Goal: Task Accomplishment & Management: Use online tool/utility

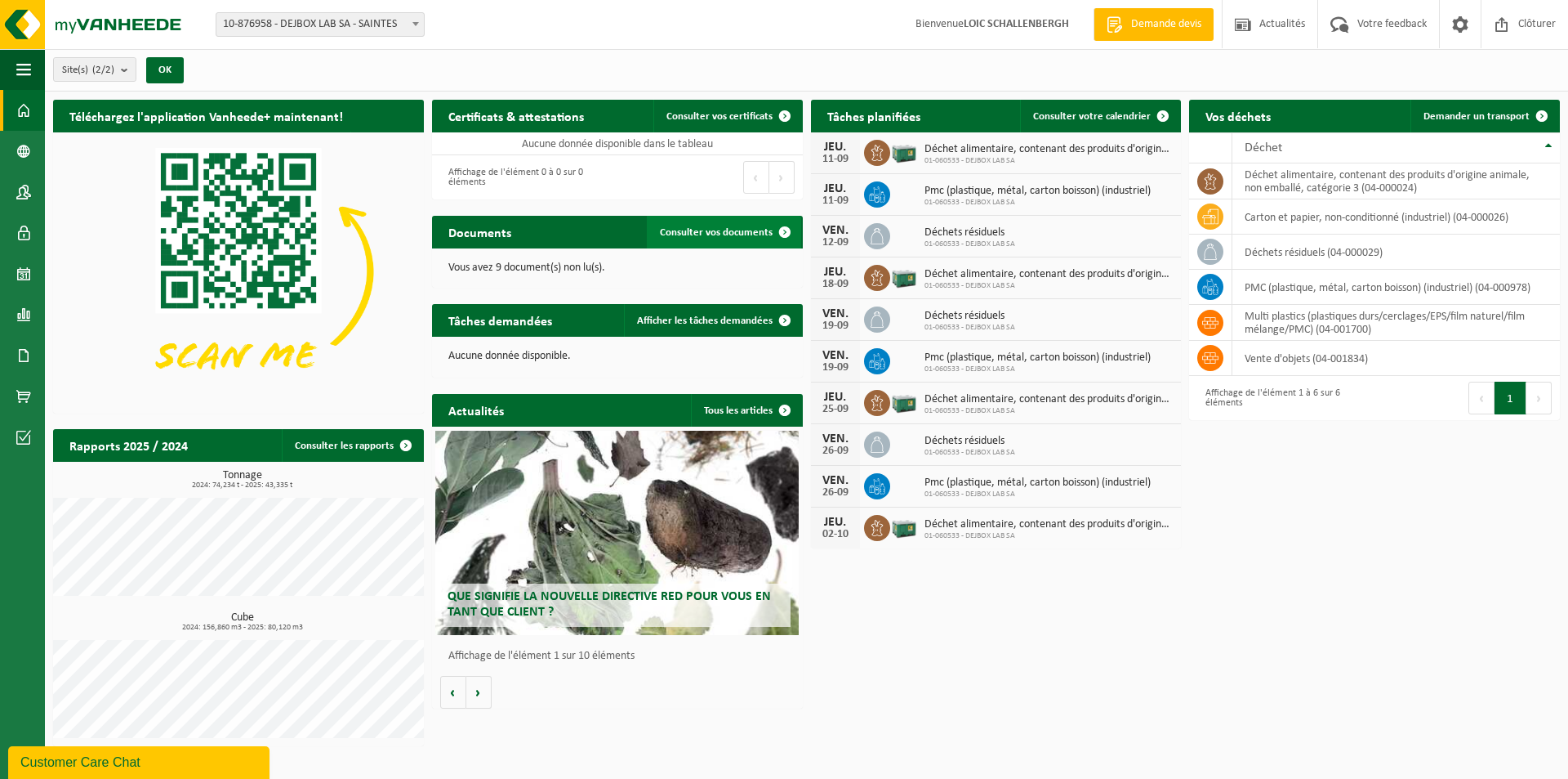
click at [711, 234] on span "Consulter vos documents" at bounding box center [716, 233] width 113 height 11
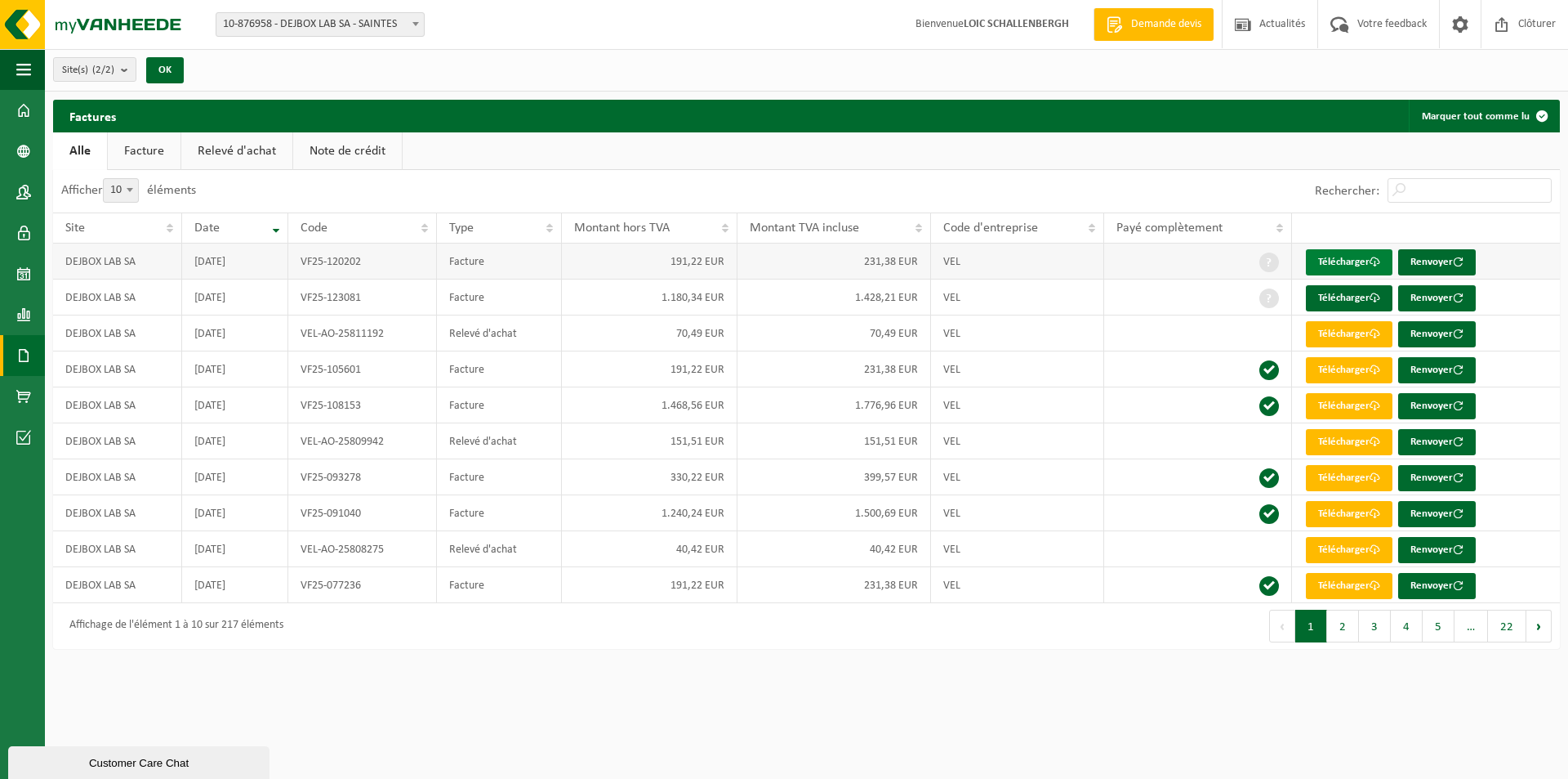
click at [1328, 261] on link "Télécharger" at bounding box center [1349, 262] width 87 height 26
click at [32, 345] on link "Documents" at bounding box center [22, 356] width 45 height 41
click at [89, 384] on link "Documents" at bounding box center [109, 389] width 121 height 31
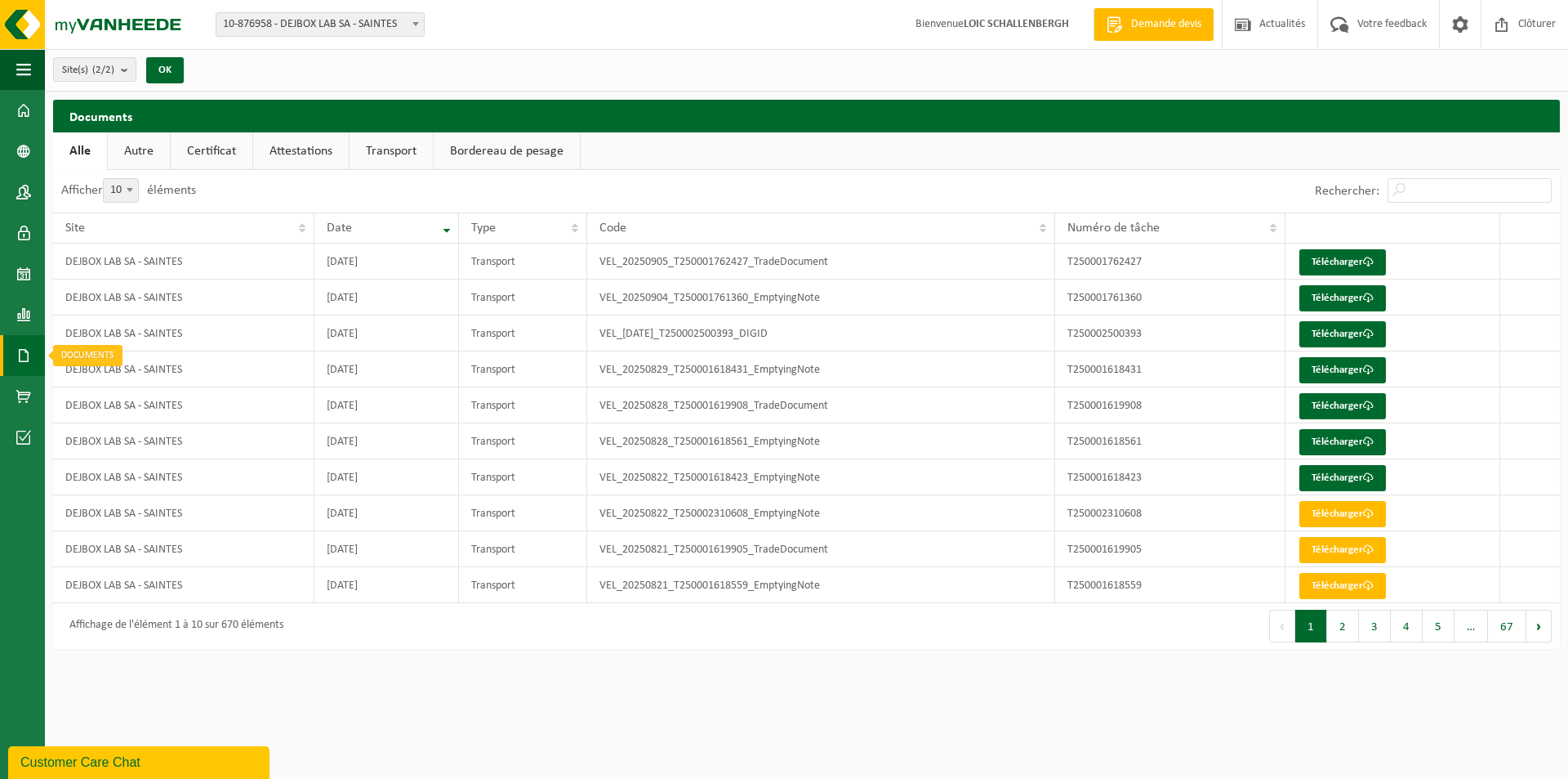
click at [24, 361] on span at bounding box center [23, 356] width 14 height 41
click at [93, 360] on link "Factures" at bounding box center [109, 354] width 121 height 31
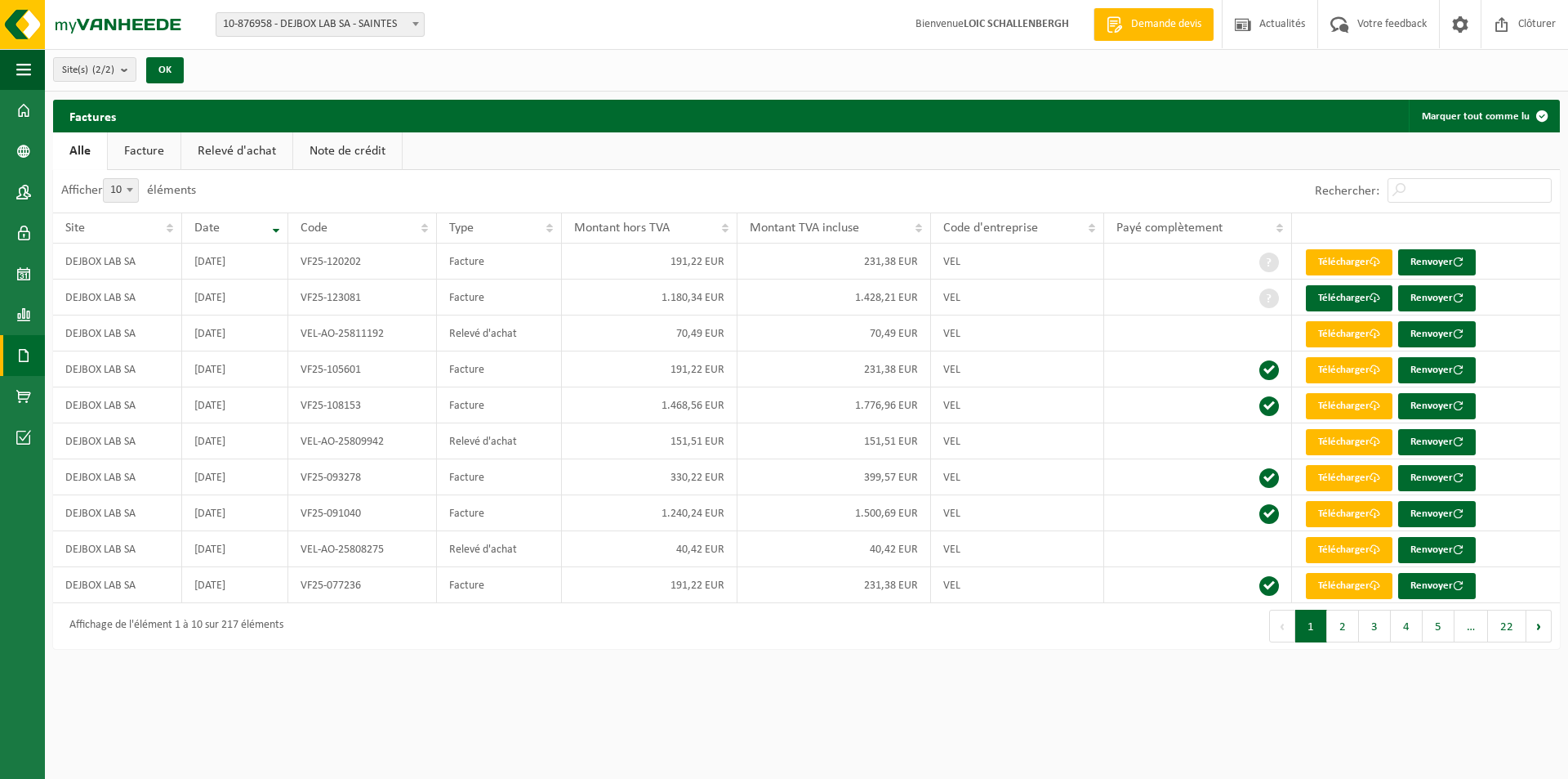
click at [1470, 118] on button "Marquer tout comme lu" at bounding box center [1483, 115] width 149 height 33
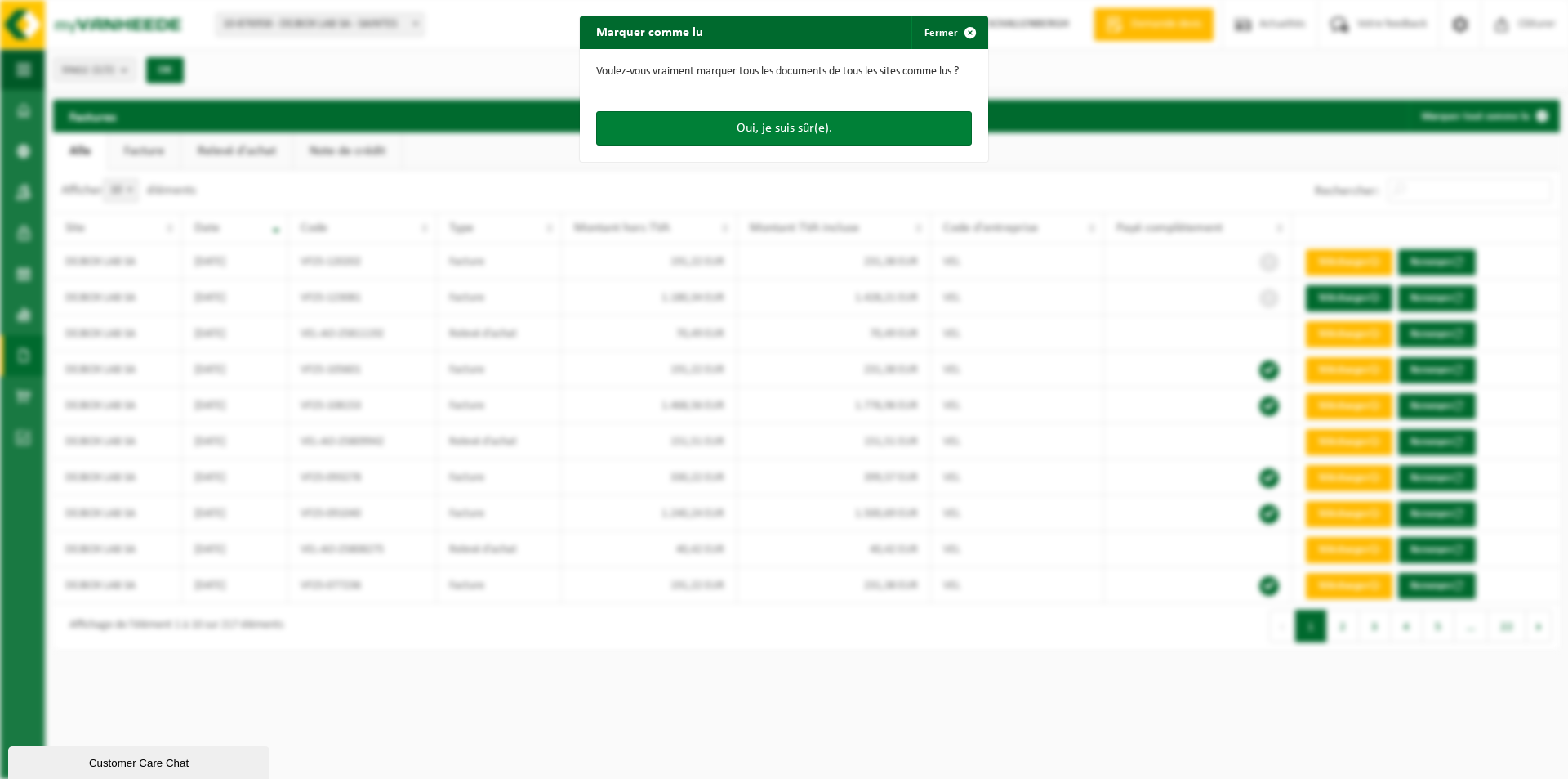
click at [712, 144] on button "Oui, je suis sûr(e)." at bounding box center [784, 128] width 375 height 34
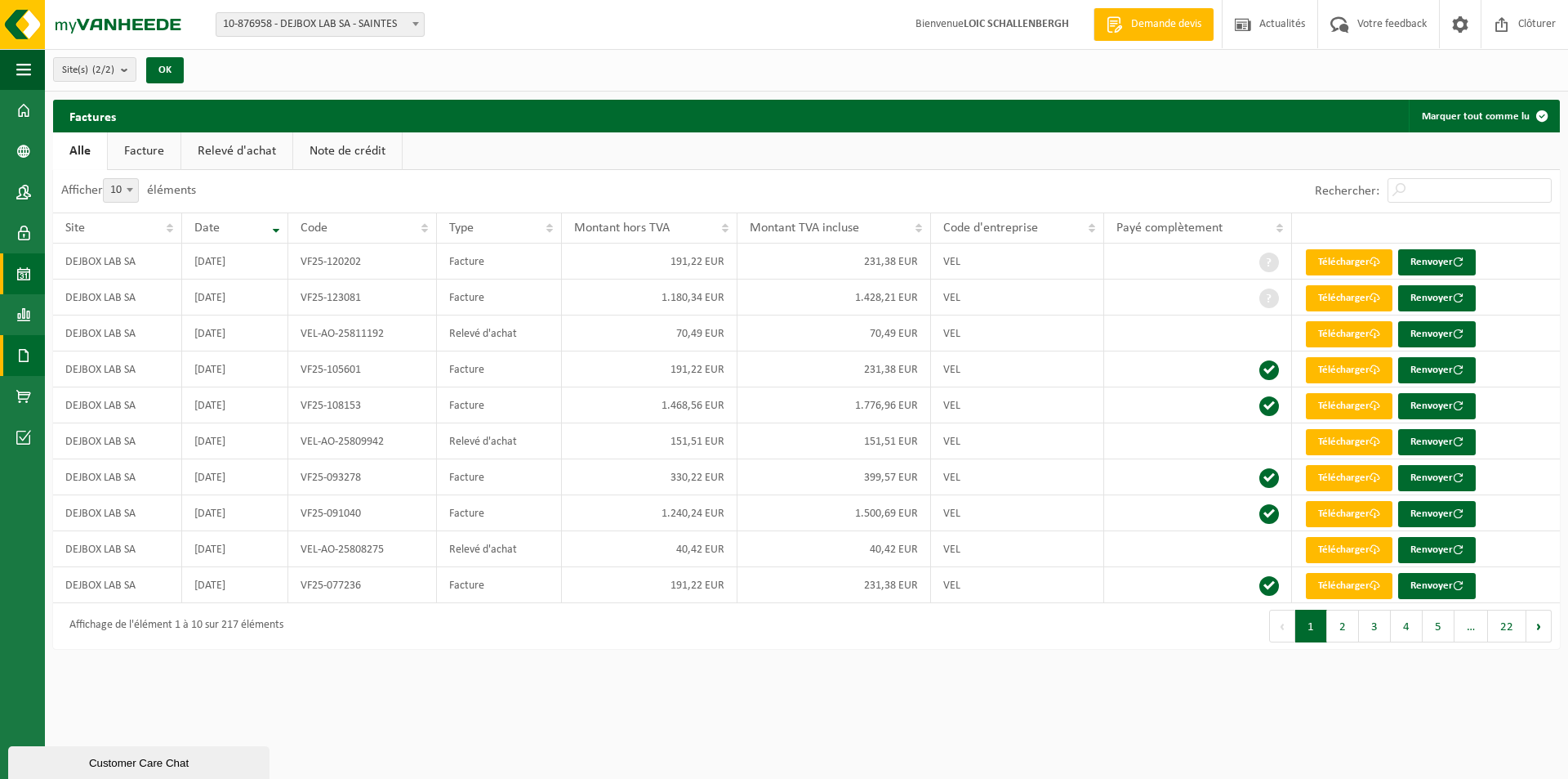
click at [21, 268] on span at bounding box center [23, 274] width 14 height 41
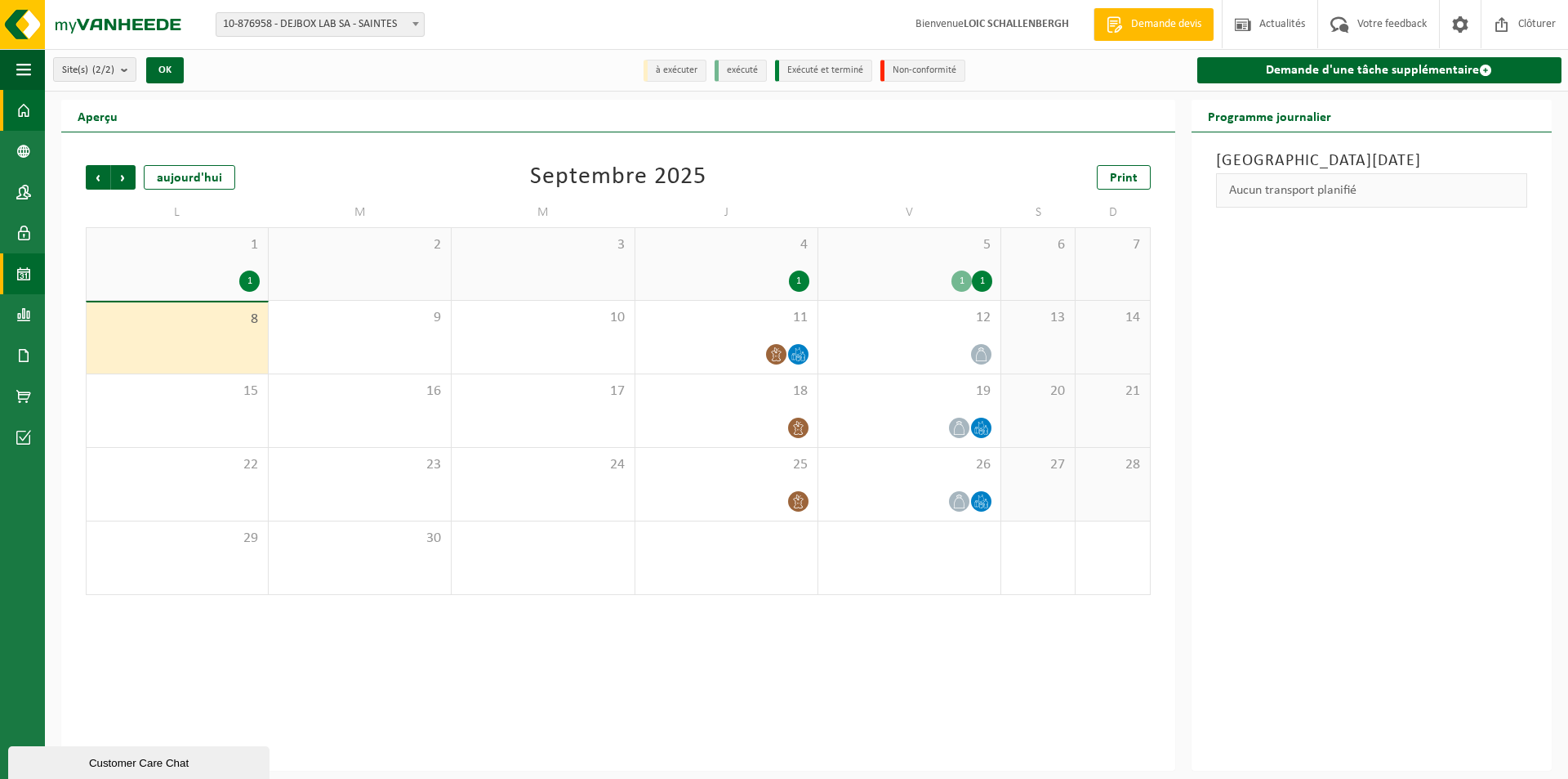
click at [23, 118] on span at bounding box center [23, 110] width 14 height 41
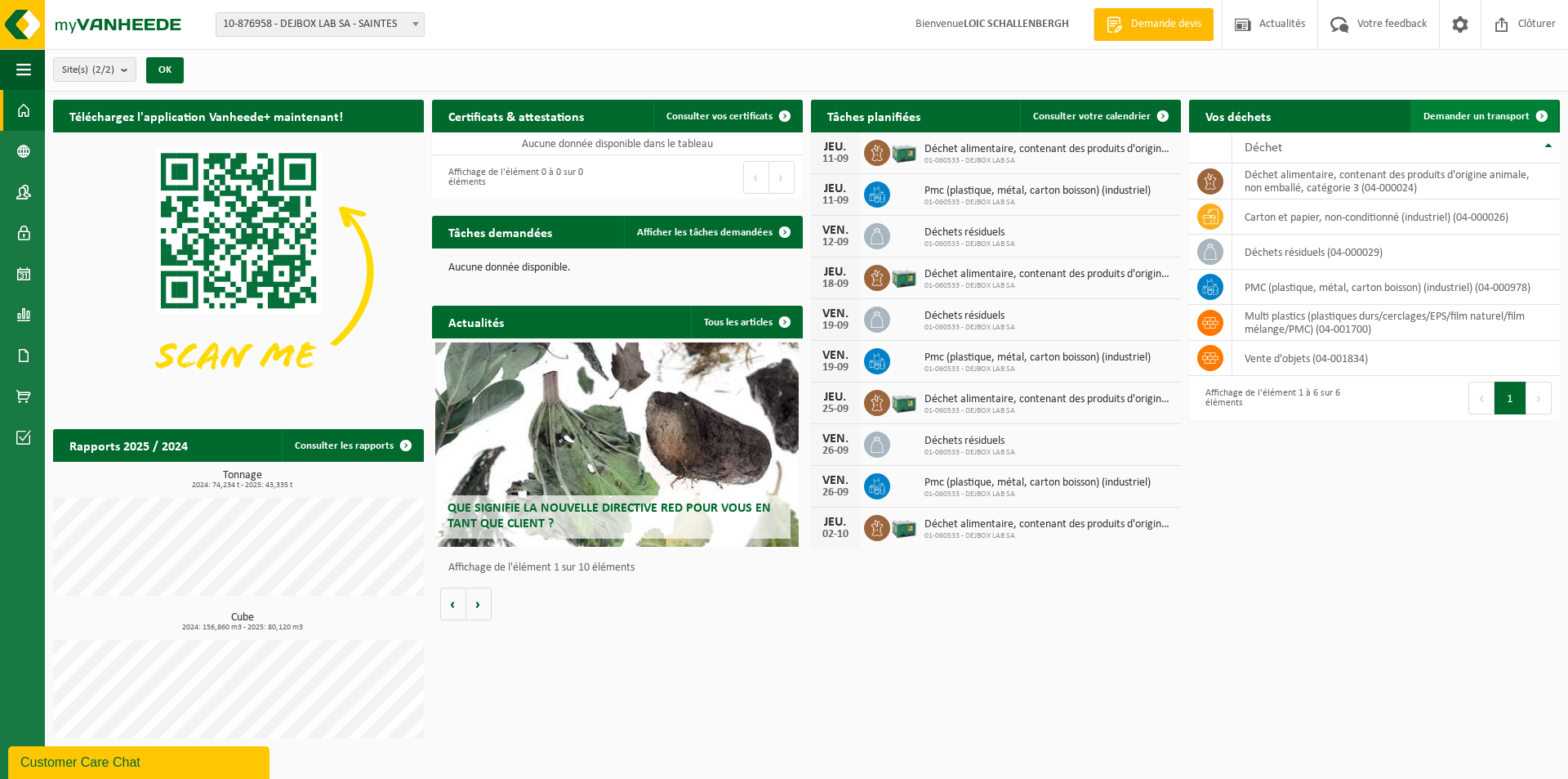
click at [1471, 118] on span "Demander un transport" at bounding box center [1476, 116] width 106 height 11
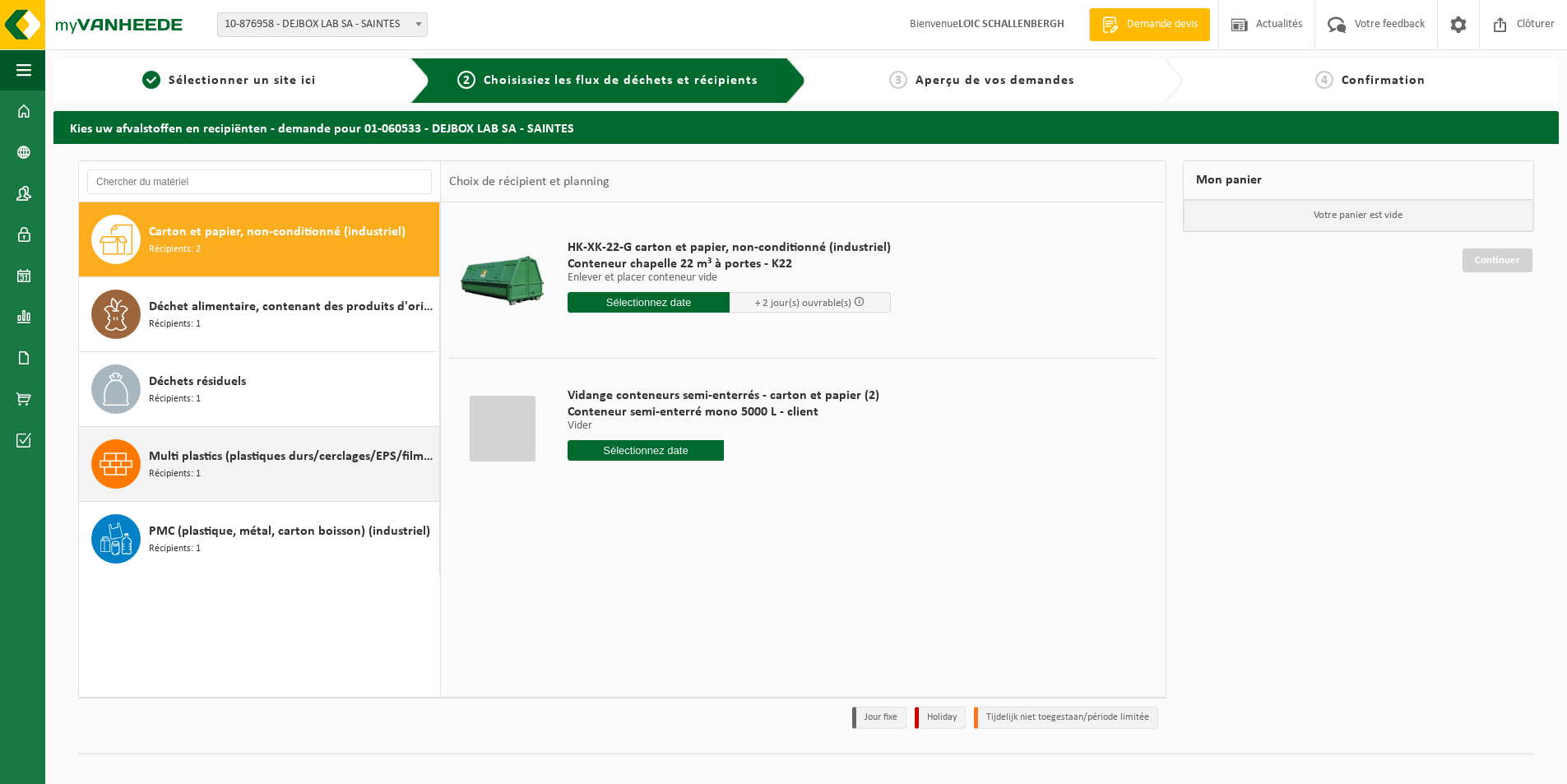
click at [262, 467] on div "Multi plastics (plastiques durs/cerclages/EPS/film naturel/film mélange/PMC) Ré…" at bounding box center [292, 464] width 286 height 50
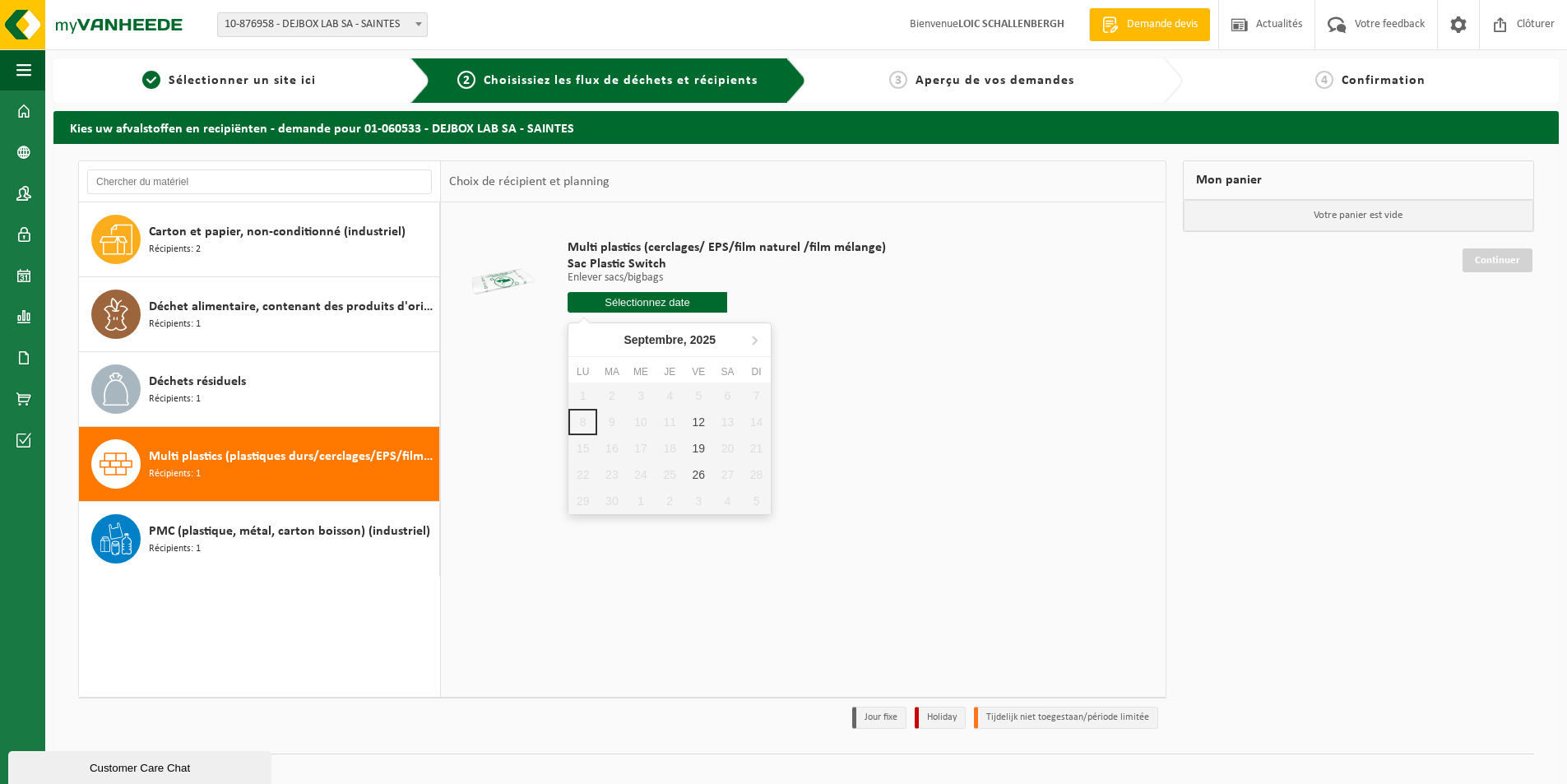
click at [639, 300] on input "text" at bounding box center [647, 302] width 159 height 21
click at [697, 423] on div "12" at bounding box center [699, 421] width 29 height 26
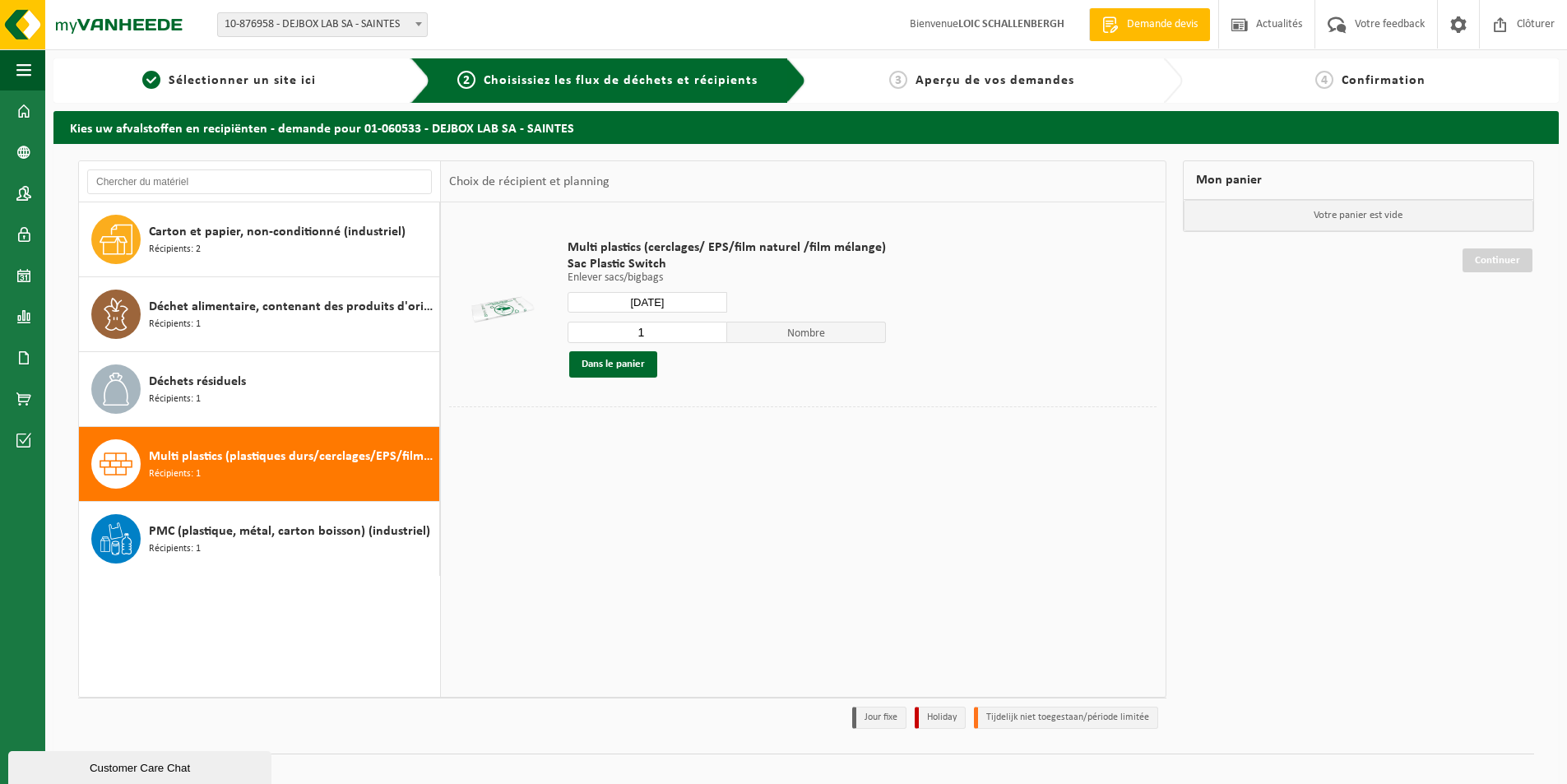
type input "à partir de 2025-09-12"
click at [714, 331] on input "2" at bounding box center [647, 332] width 159 height 22
click at [714, 331] on input "3" at bounding box center [647, 332] width 159 height 22
click at [714, 331] on input "4" at bounding box center [647, 332] width 159 height 22
click at [714, 331] on input "5" at bounding box center [647, 332] width 159 height 22
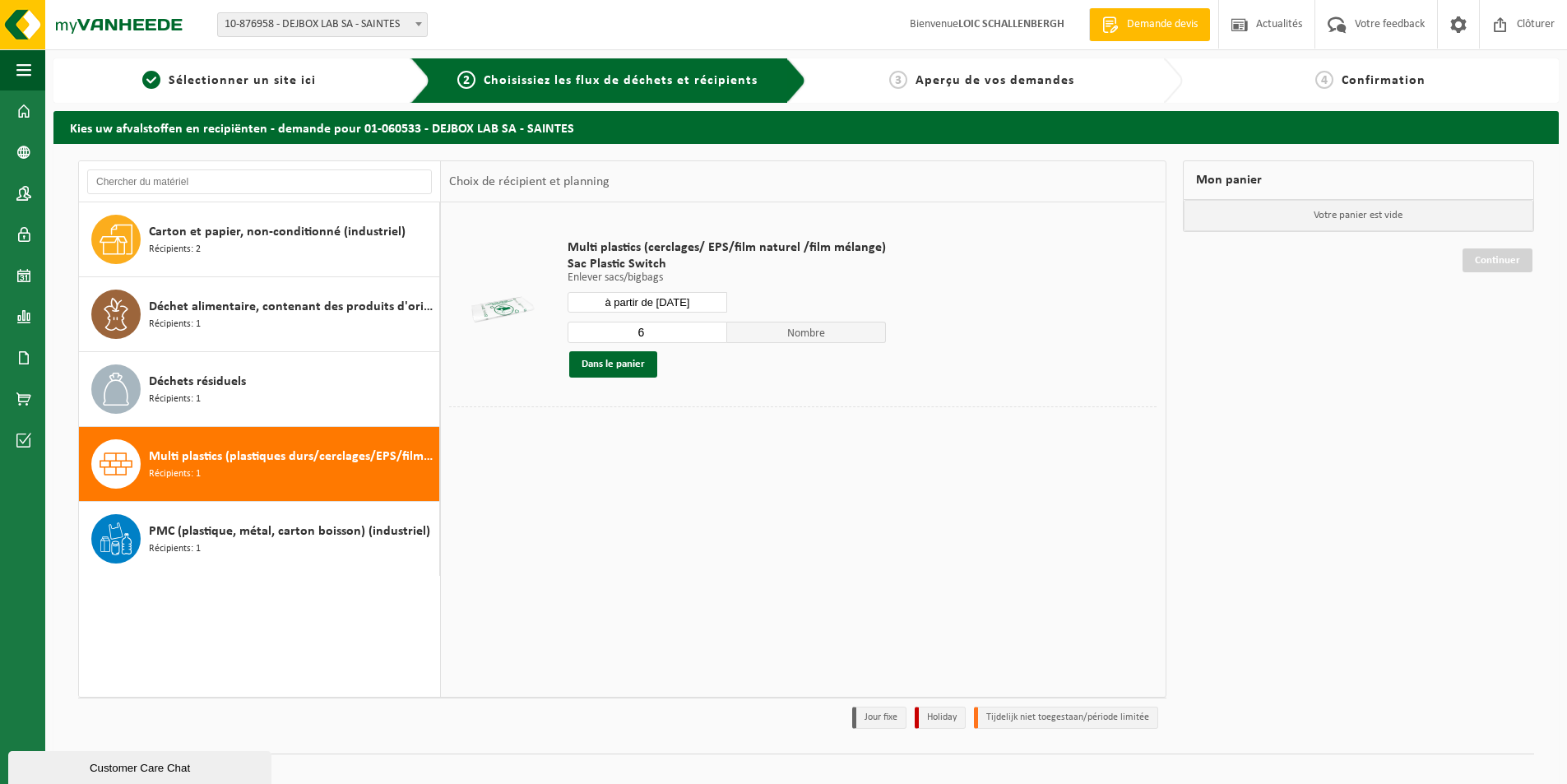
click at [714, 331] on input "6" at bounding box center [647, 332] width 159 height 22
type input "7"
click at [714, 331] on input "7" at bounding box center [647, 332] width 159 height 22
click at [585, 374] on button "Dans le panier" at bounding box center [613, 364] width 88 height 26
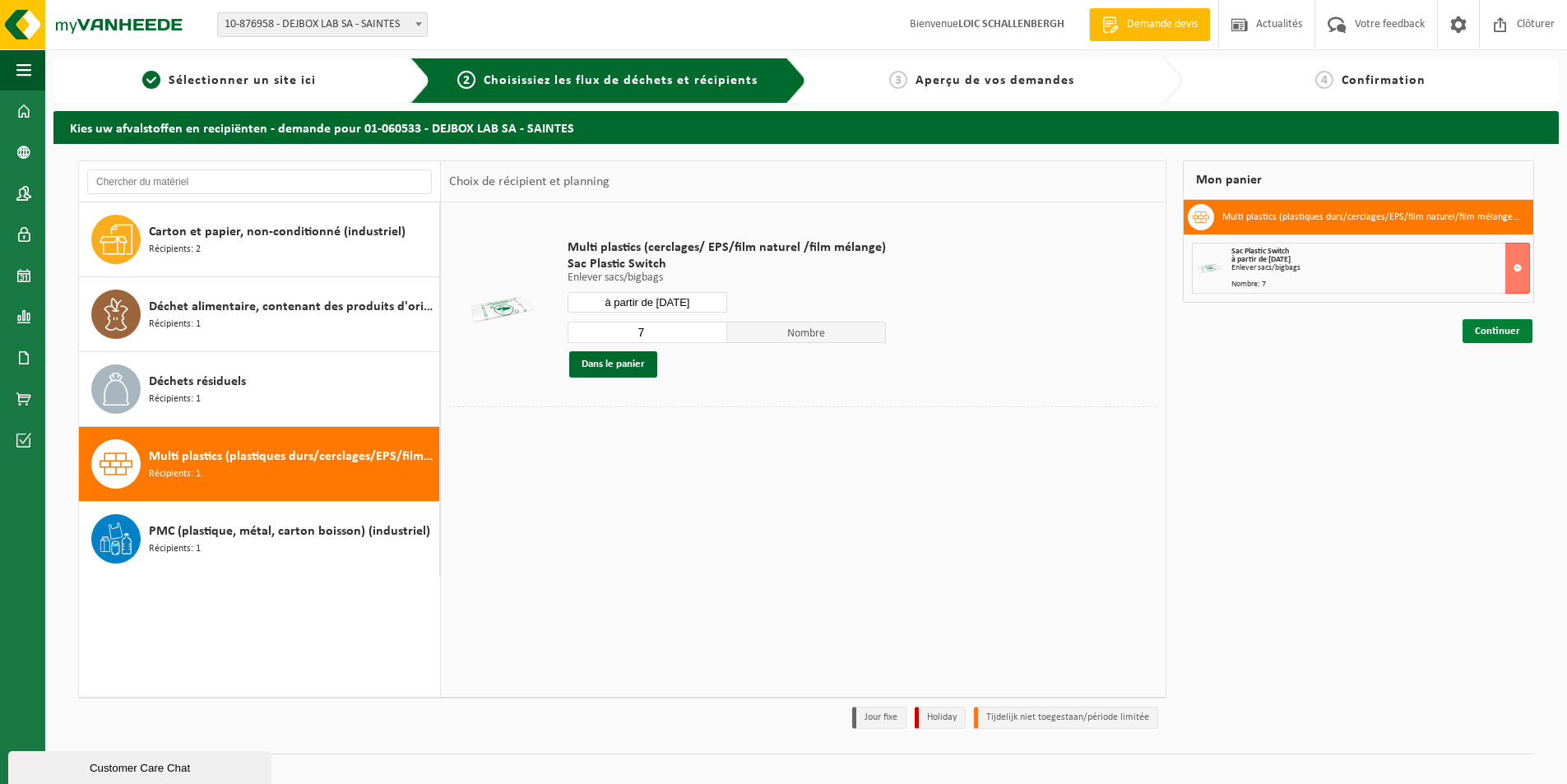
click at [1497, 336] on link "Continuer" at bounding box center [1498, 330] width 70 height 23
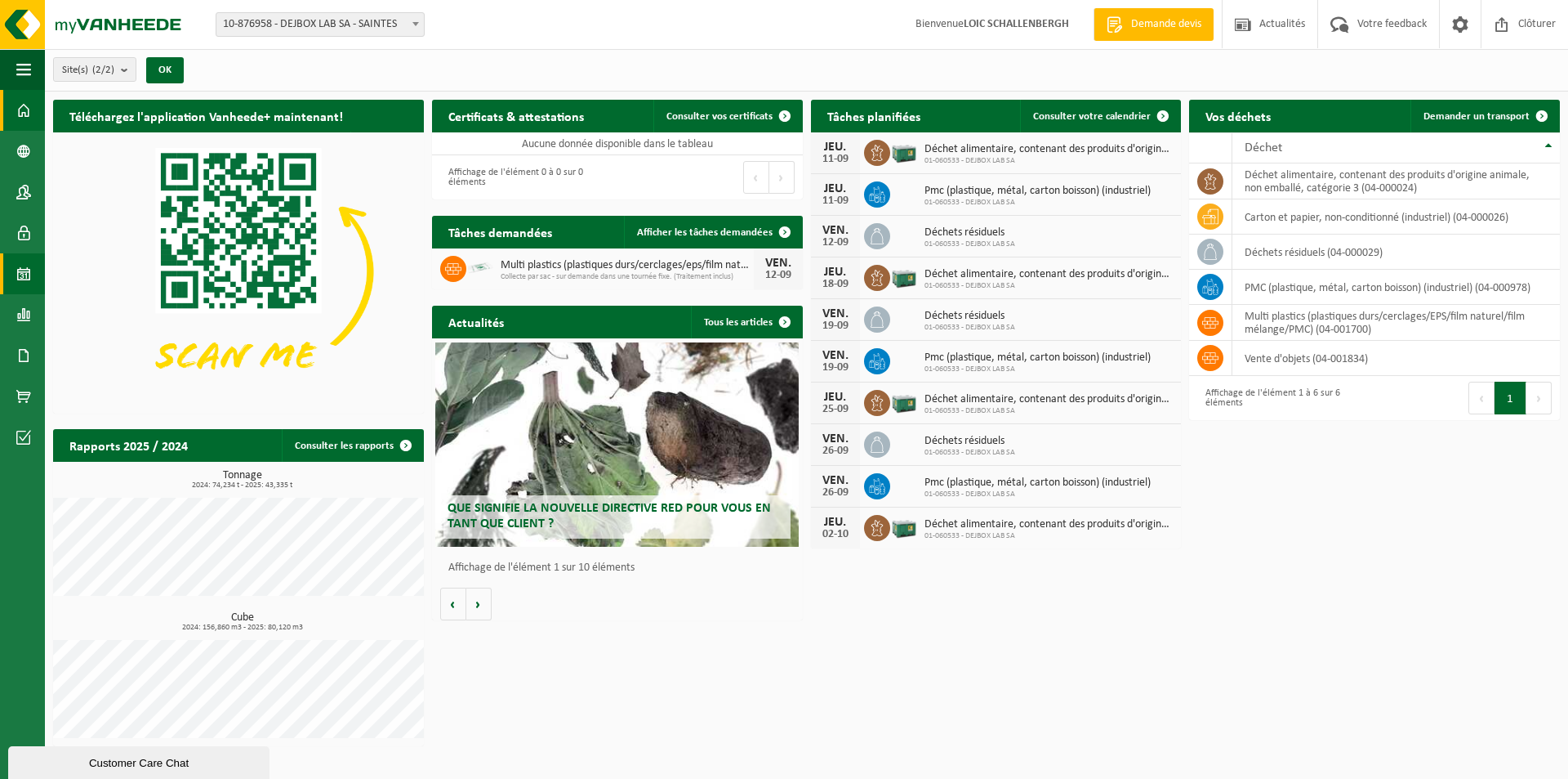
click at [13, 279] on link "Calendrier" at bounding box center [22, 274] width 45 height 41
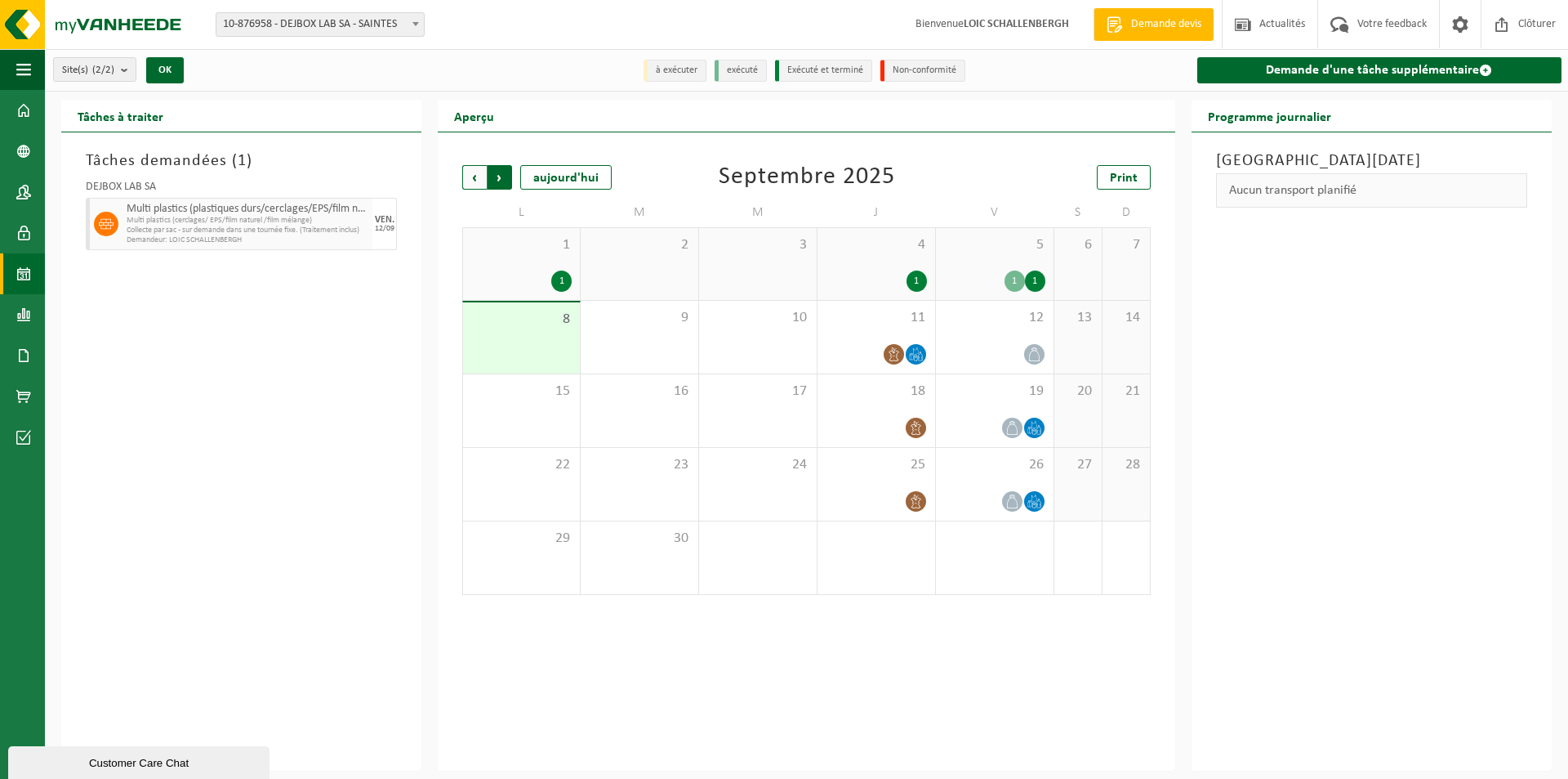
click at [477, 182] on span "Précédent" at bounding box center [474, 177] width 24 height 24
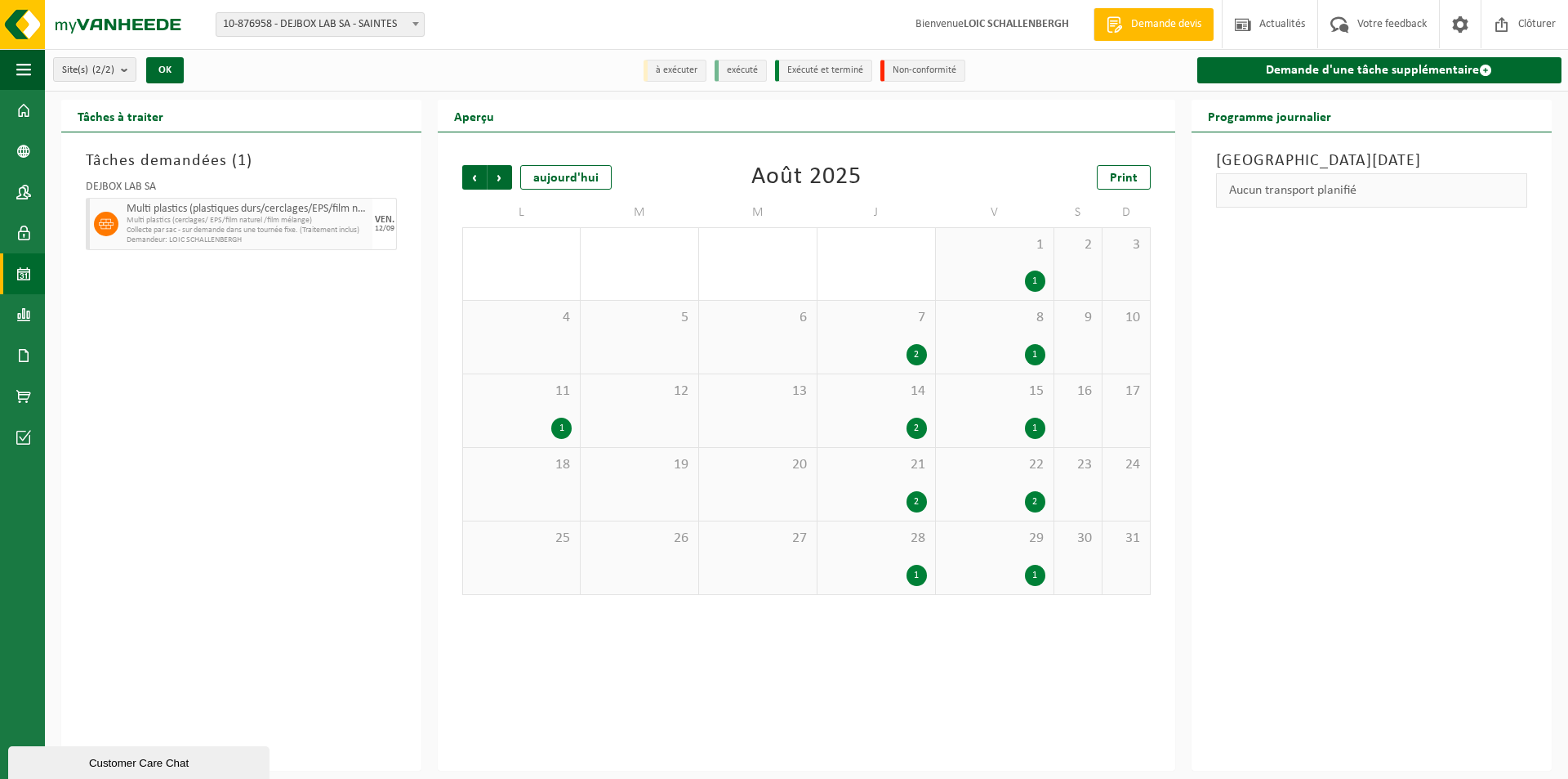
click at [1004, 250] on span "1" at bounding box center [994, 245] width 101 height 18
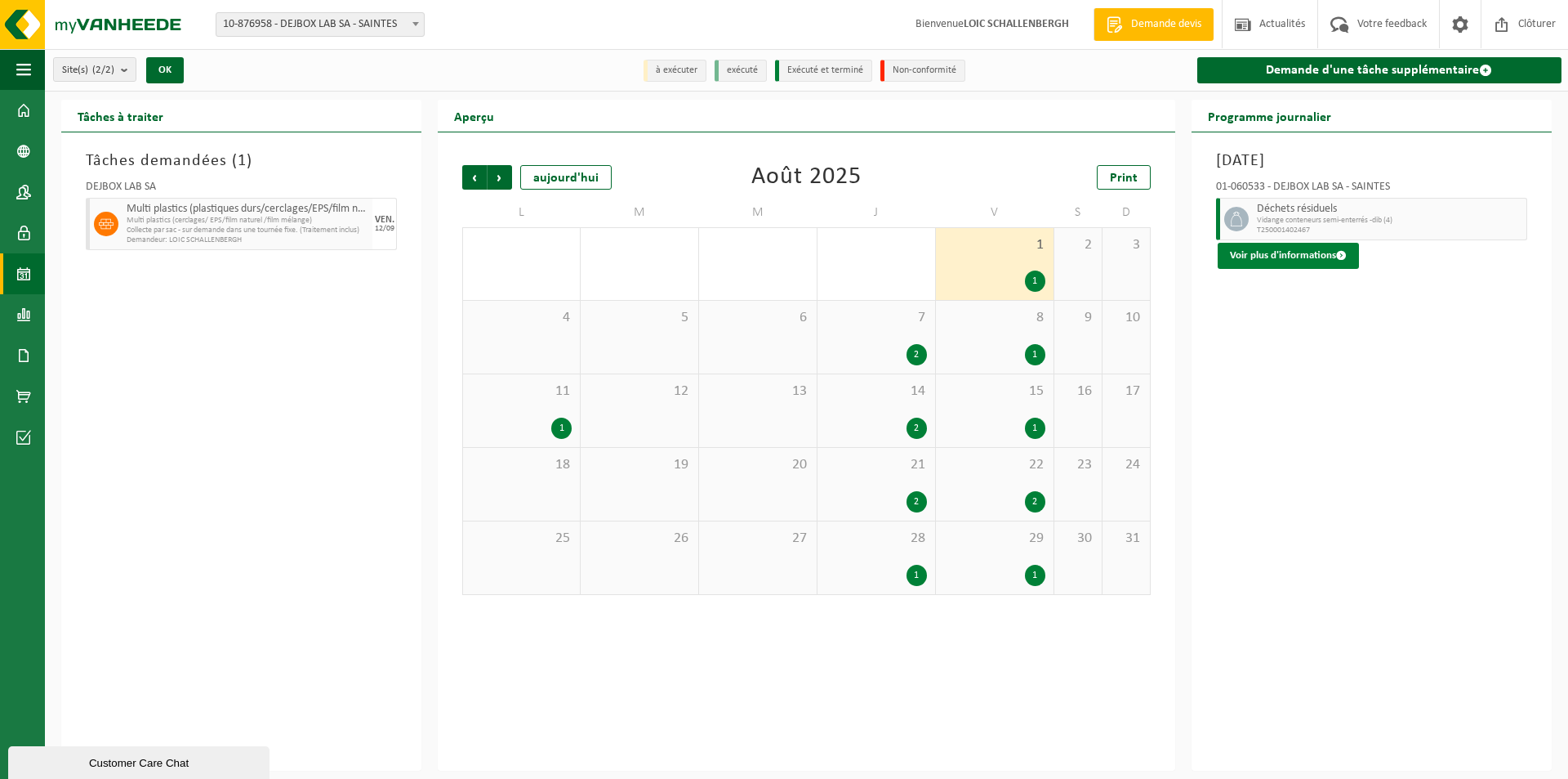
click at [1271, 258] on button "Voir plus d'informations" at bounding box center [1288, 255] width 141 height 26
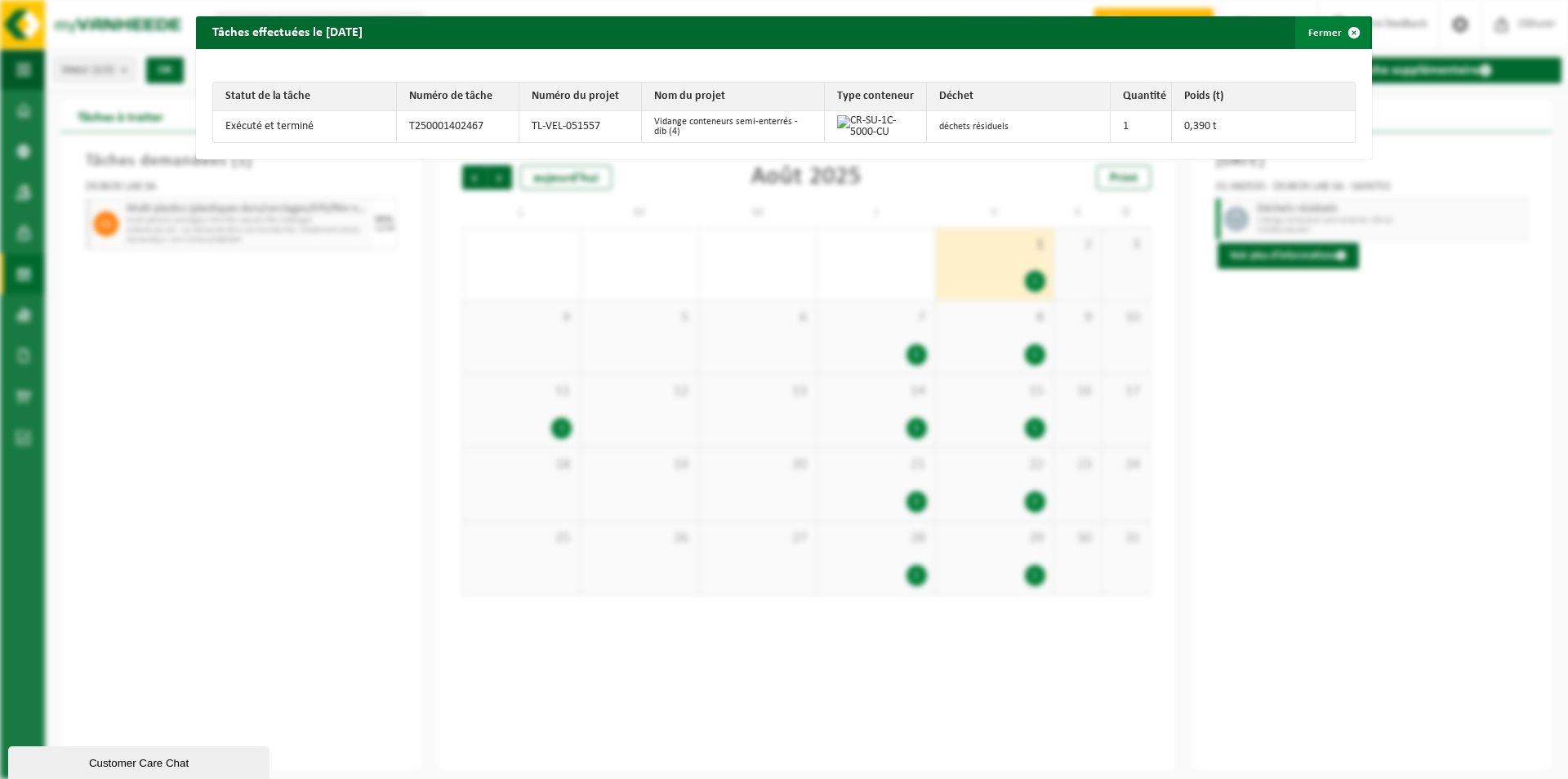
click at [1308, 30] on button "Fermer" at bounding box center [1333, 32] width 75 height 33
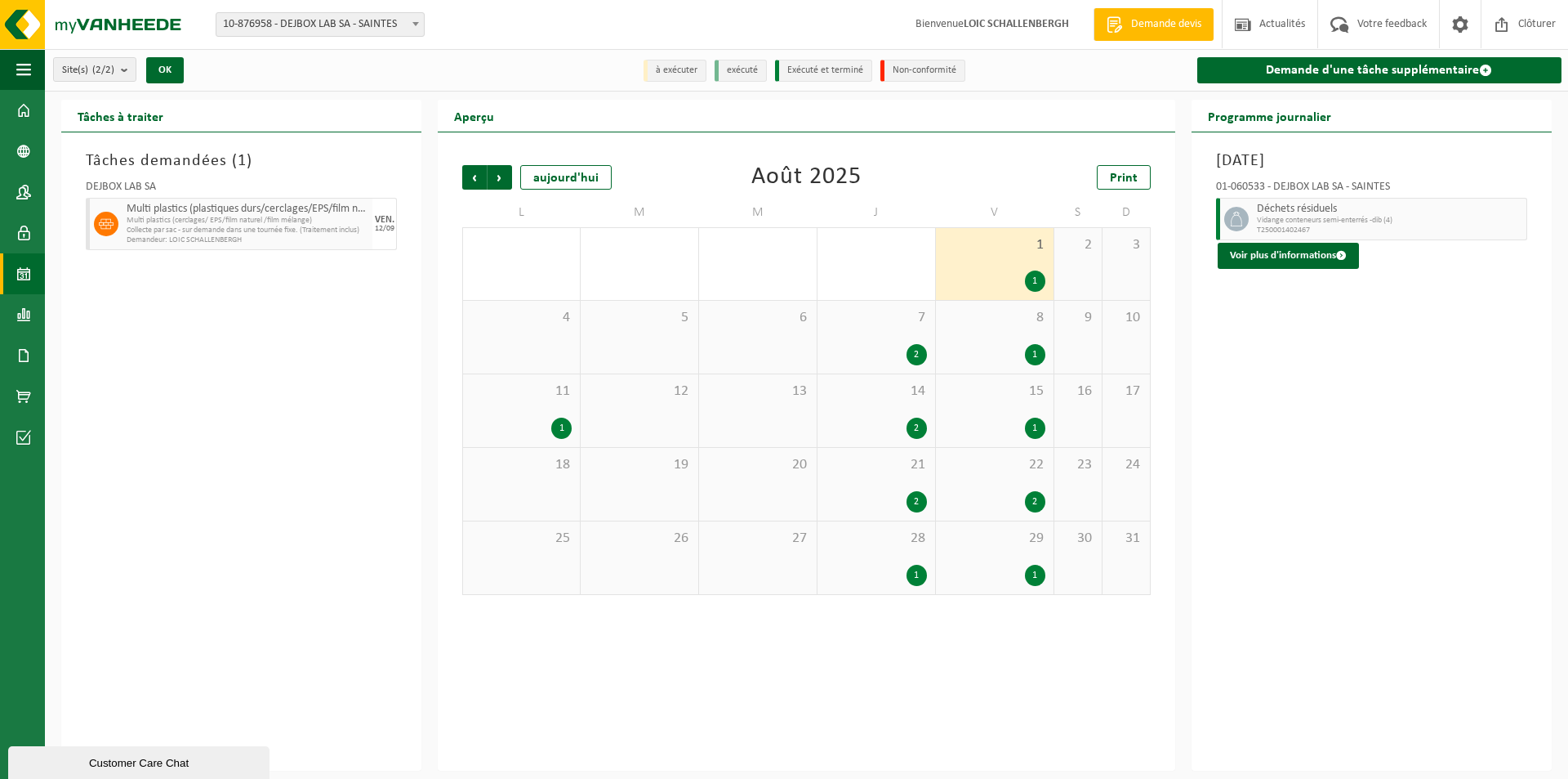
click at [892, 329] on div "7 2" at bounding box center [877, 336] width 118 height 72
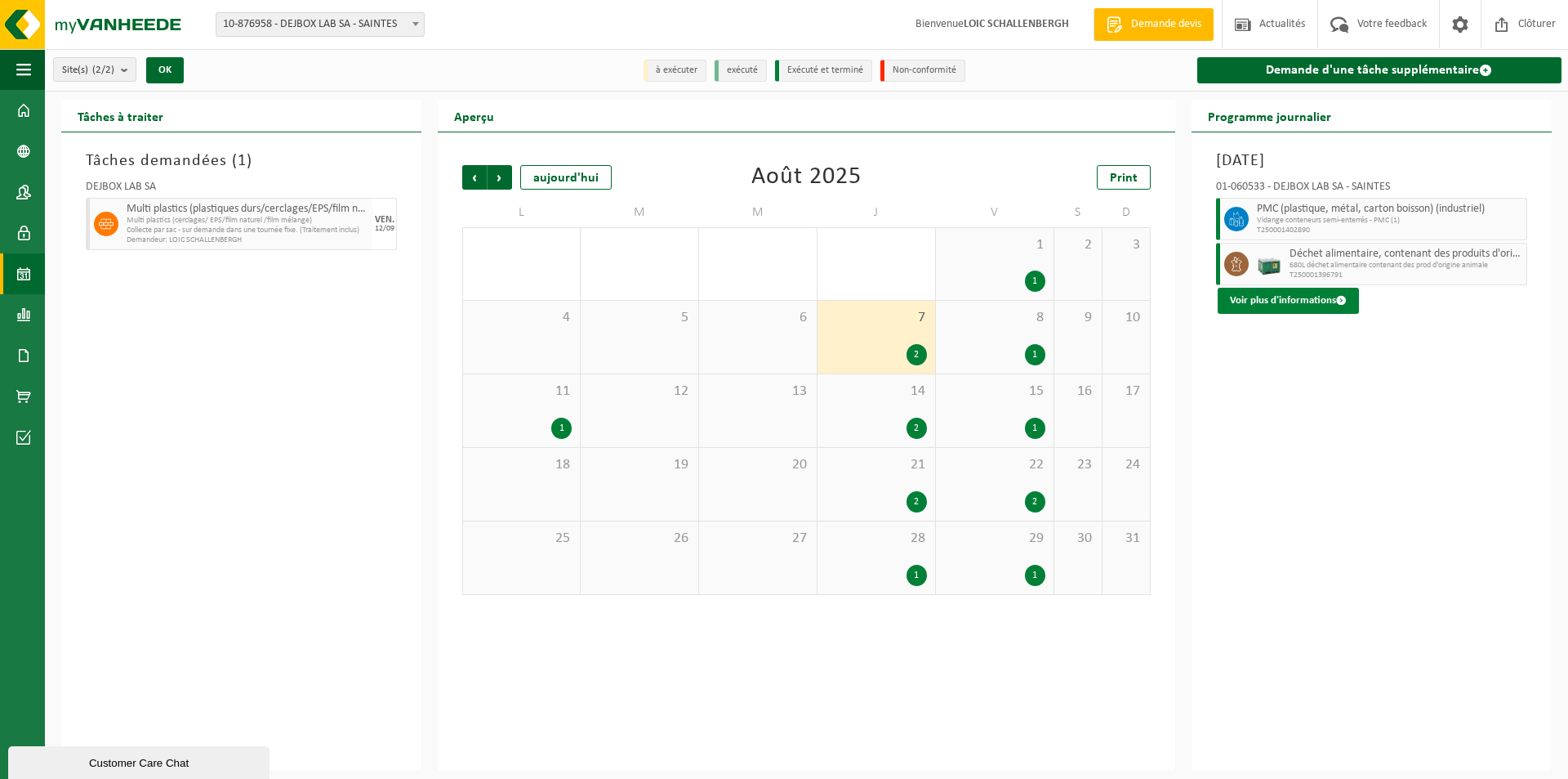
click at [1279, 297] on button "Voir plus d'informations" at bounding box center [1288, 301] width 141 height 26
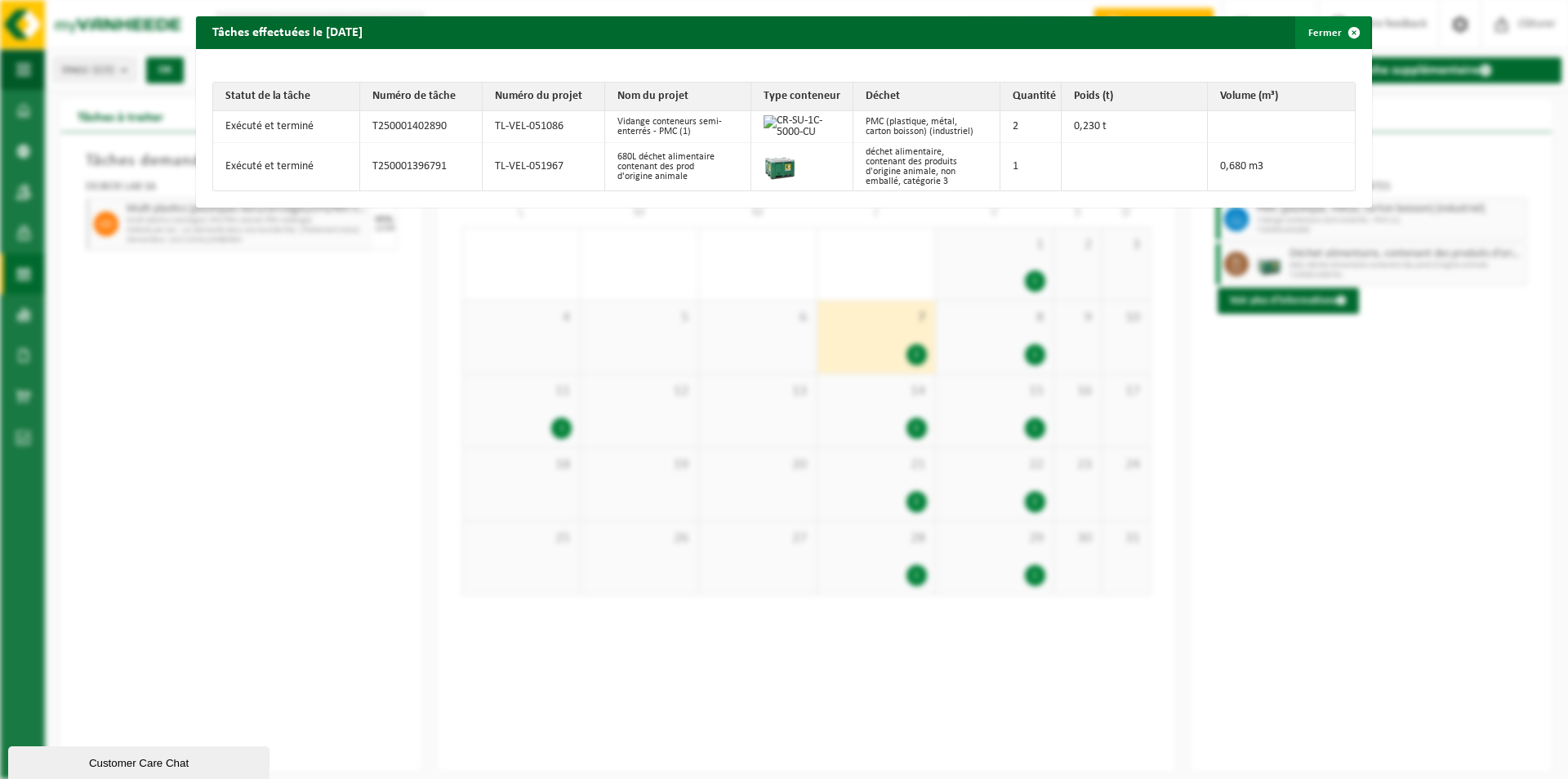
click at [1319, 23] on button "Fermer" at bounding box center [1333, 32] width 75 height 33
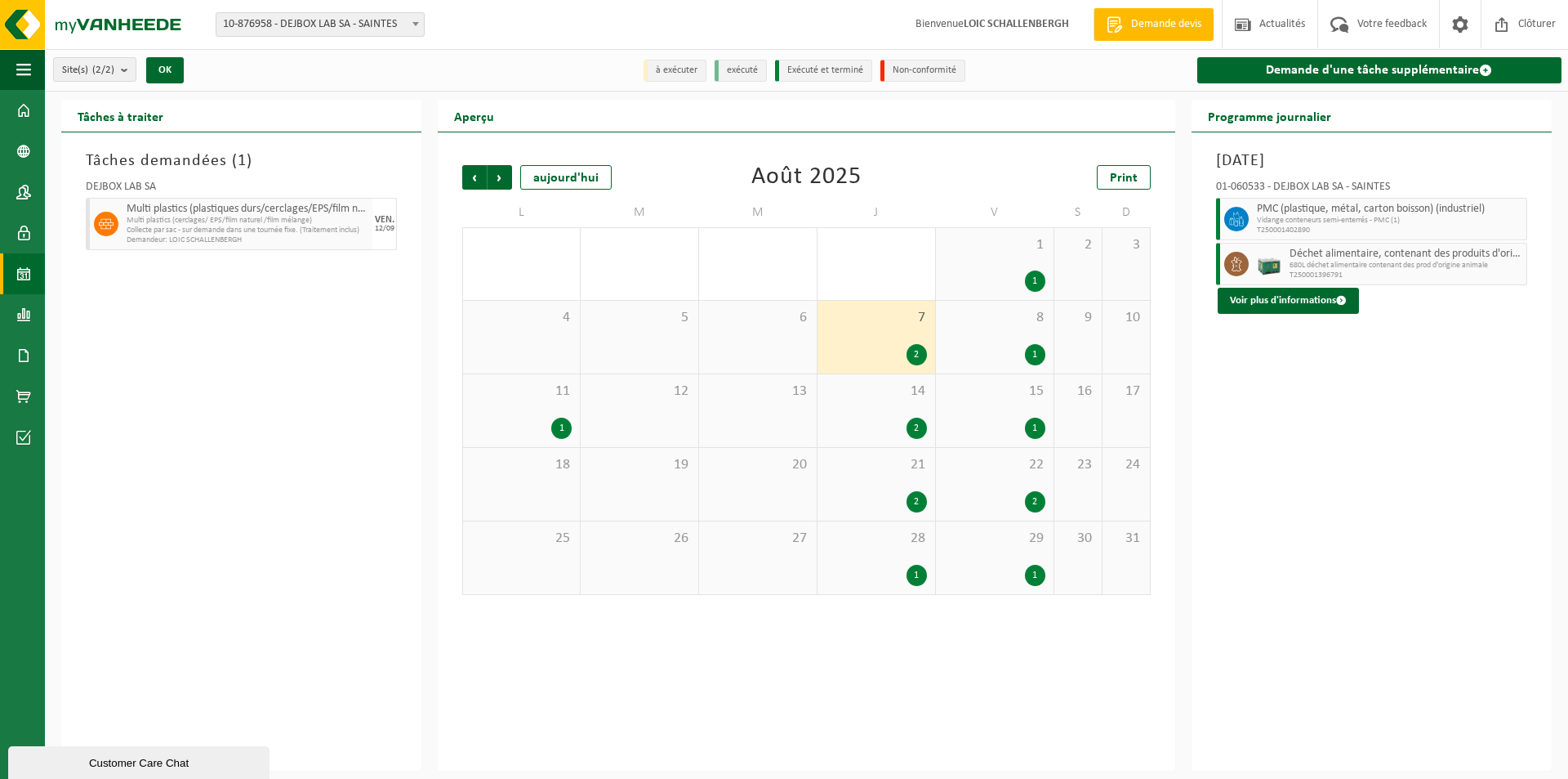
click at [1008, 334] on div "8 1" at bounding box center [995, 336] width 118 height 72
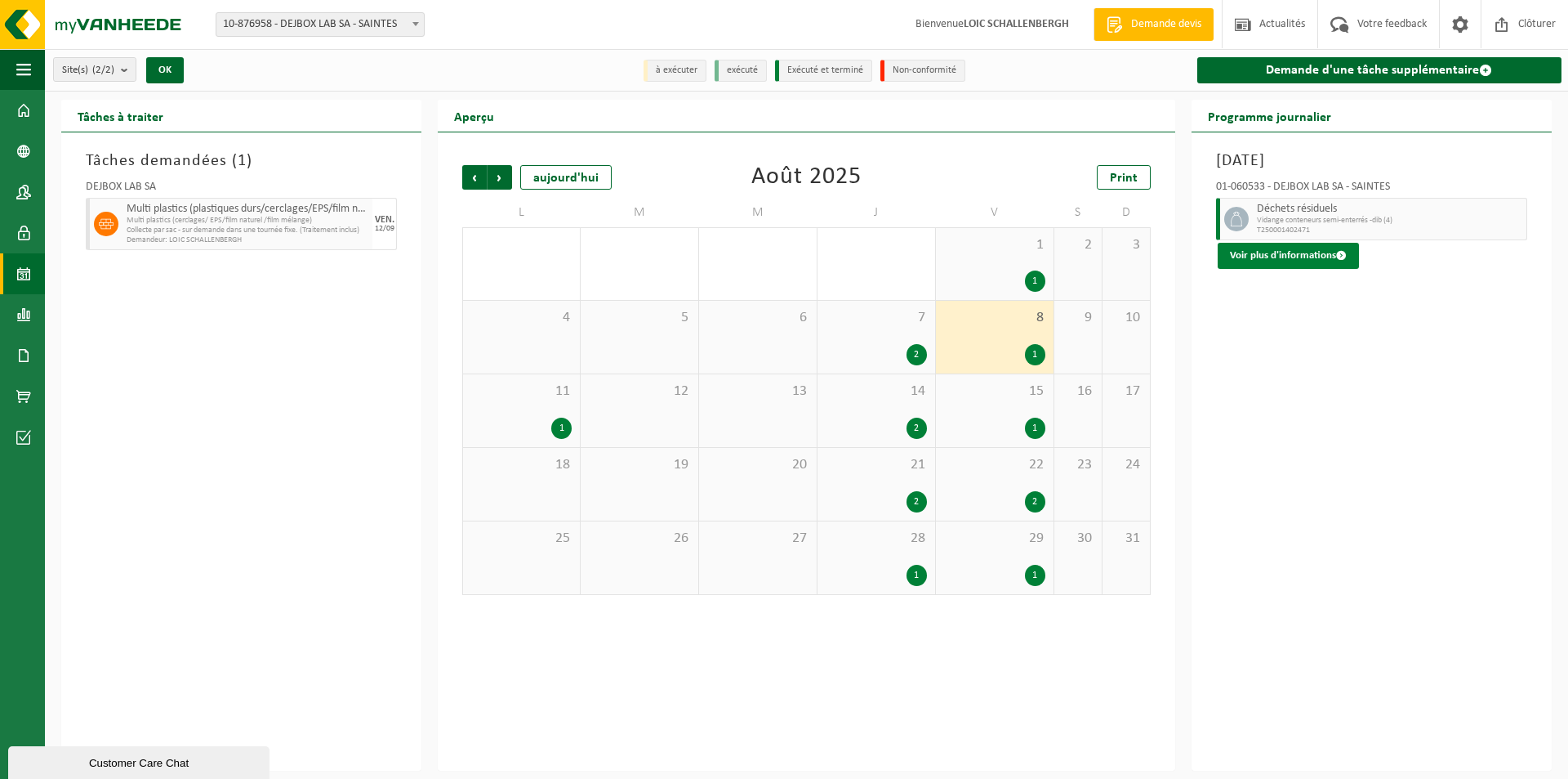
click at [1263, 255] on button "Voir plus d'informations" at bounding box center [1288, 255] width 141 height 26
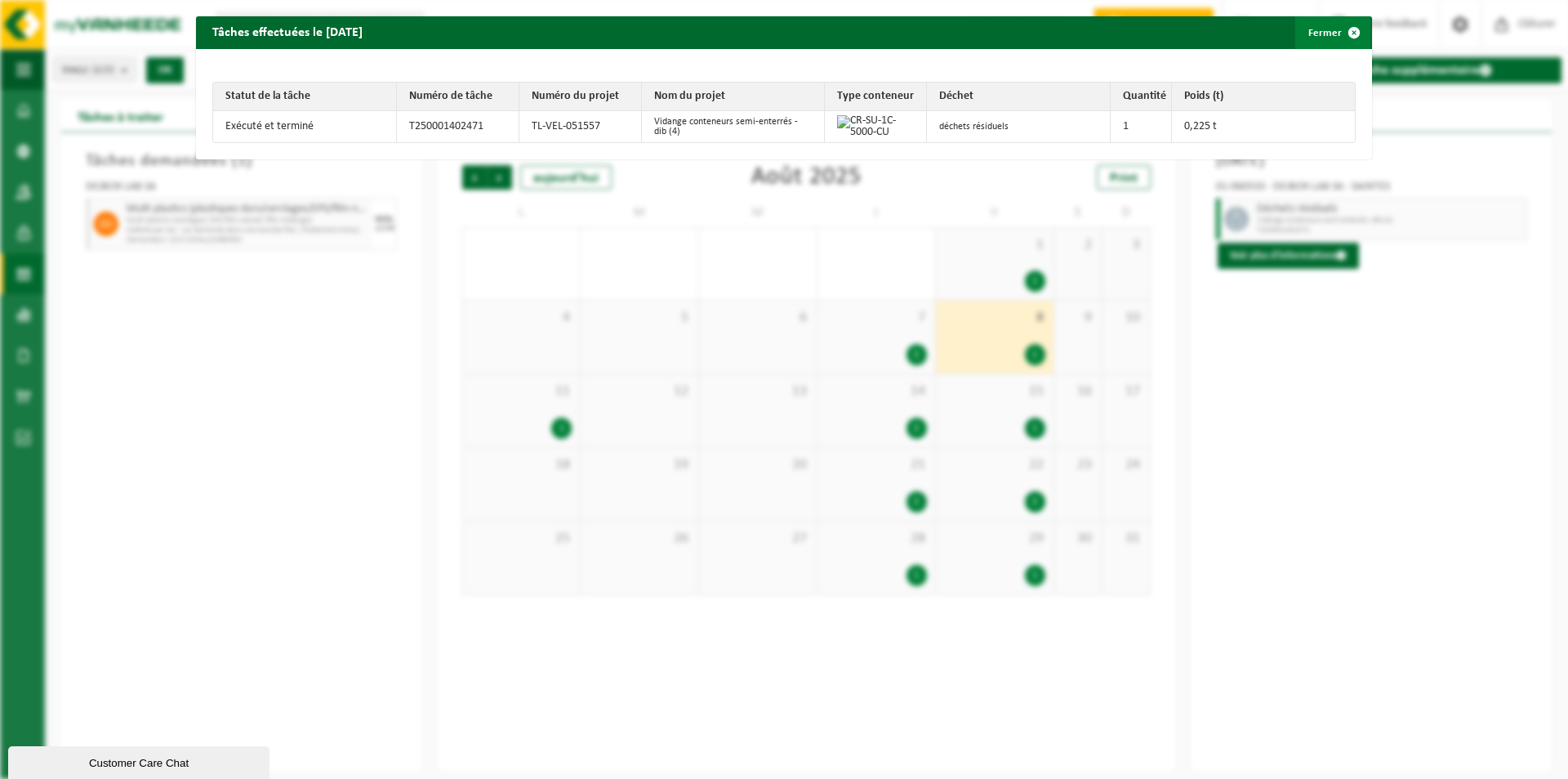
click at [1315, 32] on button "Fermer" at bounding box center [1333, 32] width 75 height 33
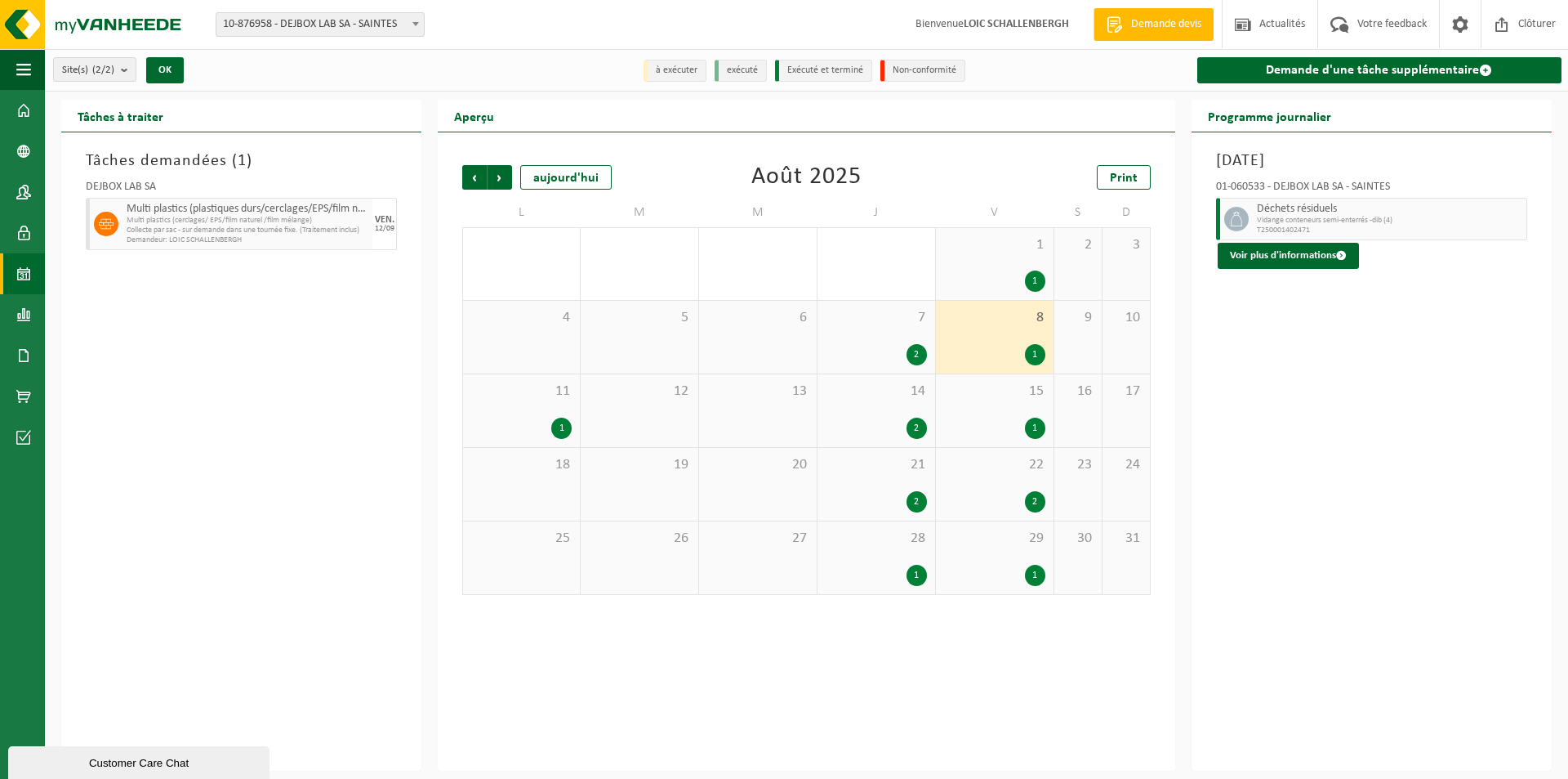
click at [540, 421] on div "1" at bounding box center [521, 428] width 100 height 21
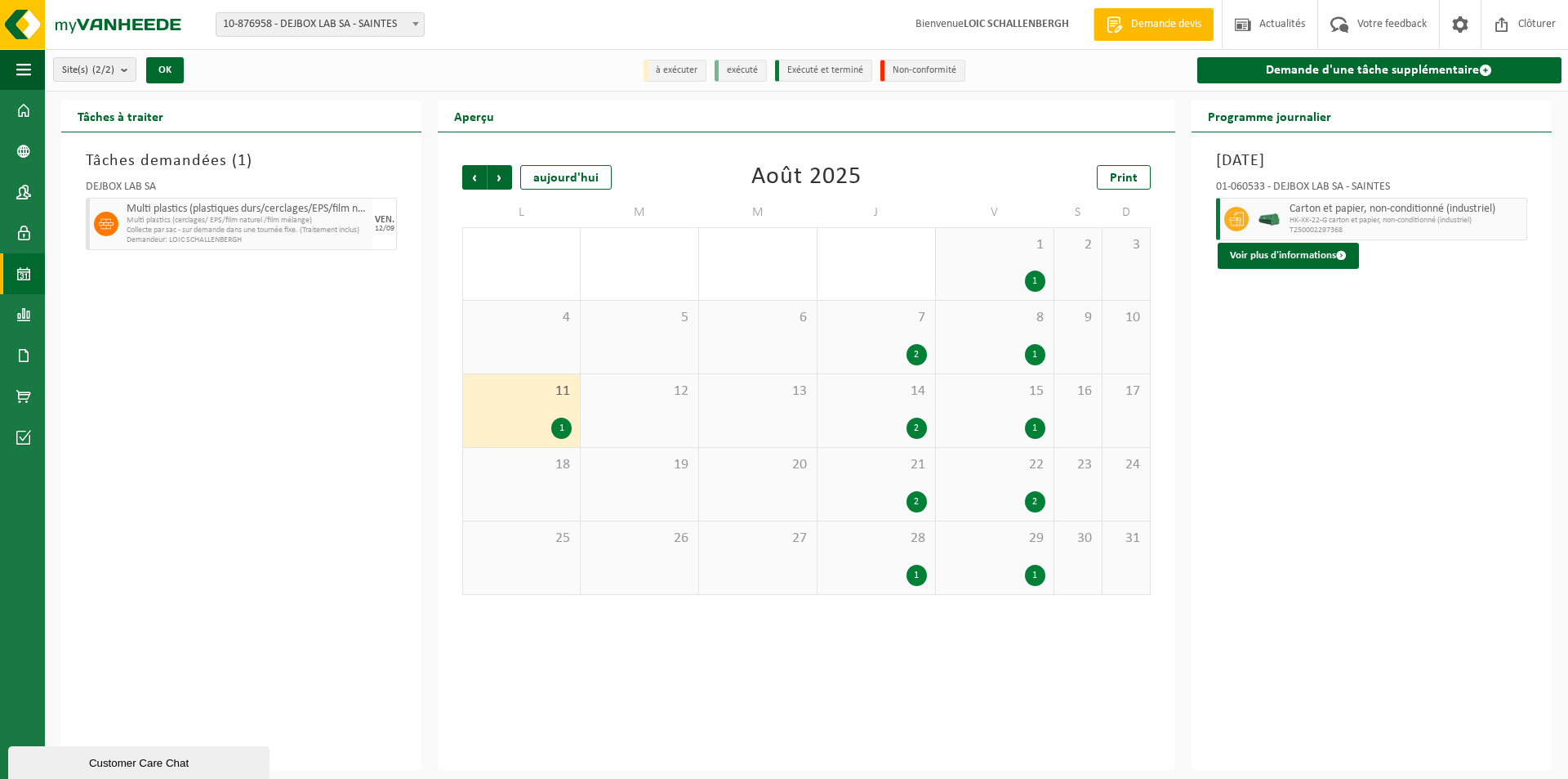
click at [873, 402] on div "14 2" at bounding box center [877, 410] width 118 height 72
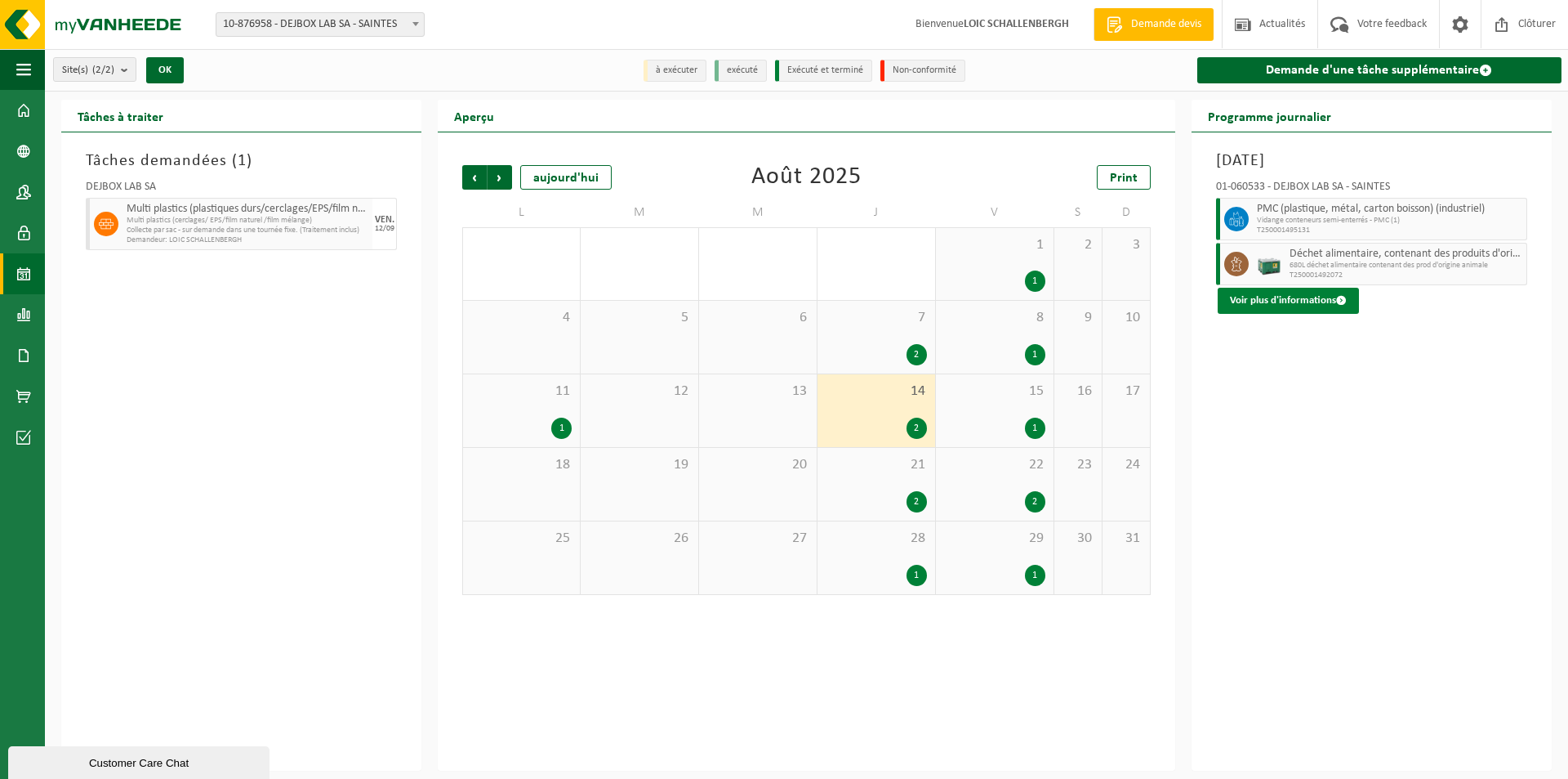
click at [1272, 309] on button "Voir plus d'informations" at bounding box center [1288, 301] width 141 height 26
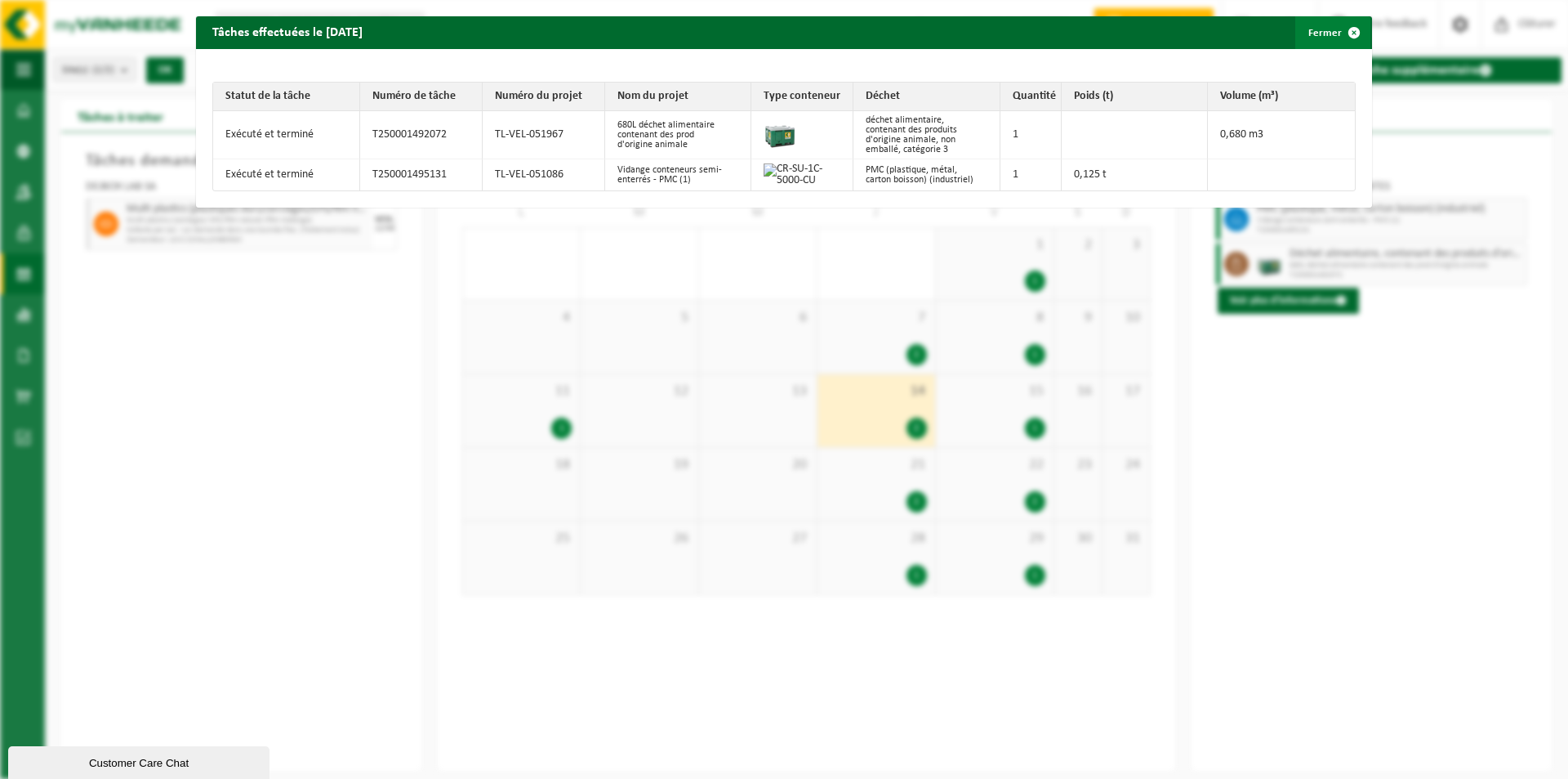
click at [1311, 23] on button "Fermer" at bounding box center [1333, 32] width 75 height 33
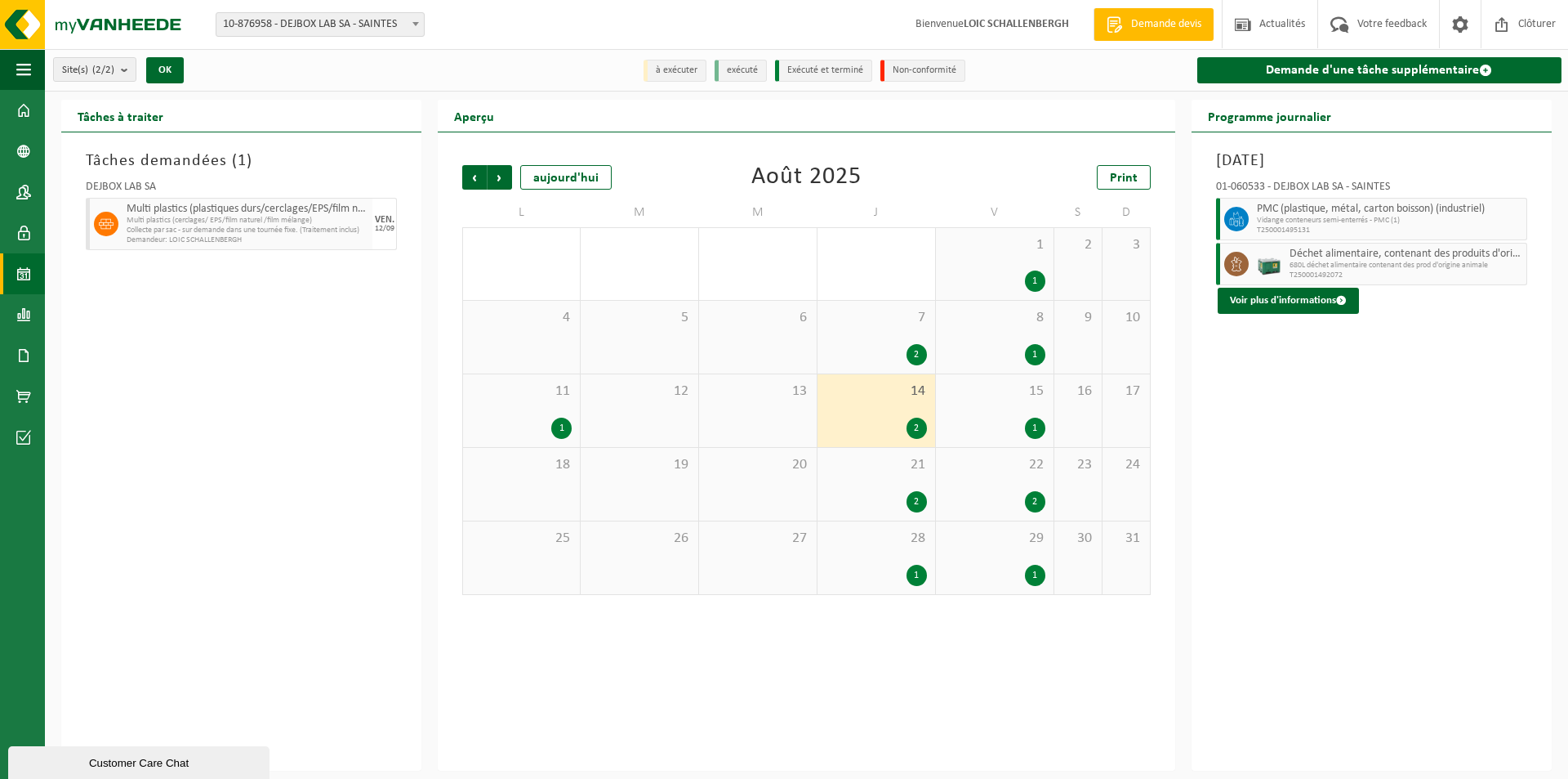
click at [957, 411] on div "15 1" at bounding box center [995, 410] width 118 height 72
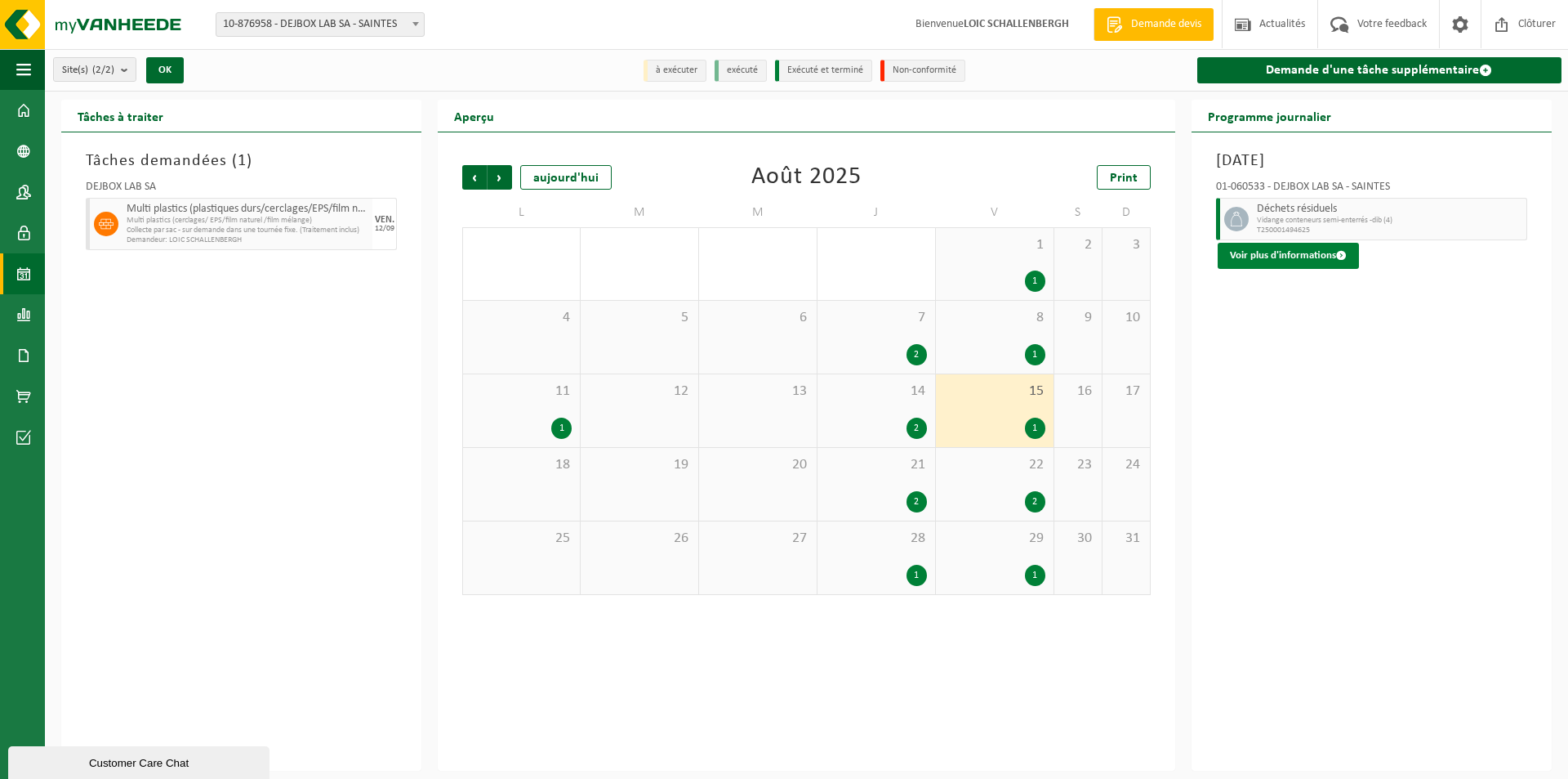
click at [1285, 254] on button "Voir plus d'informations" at bounding box center [1288, 255] width 141 height 26
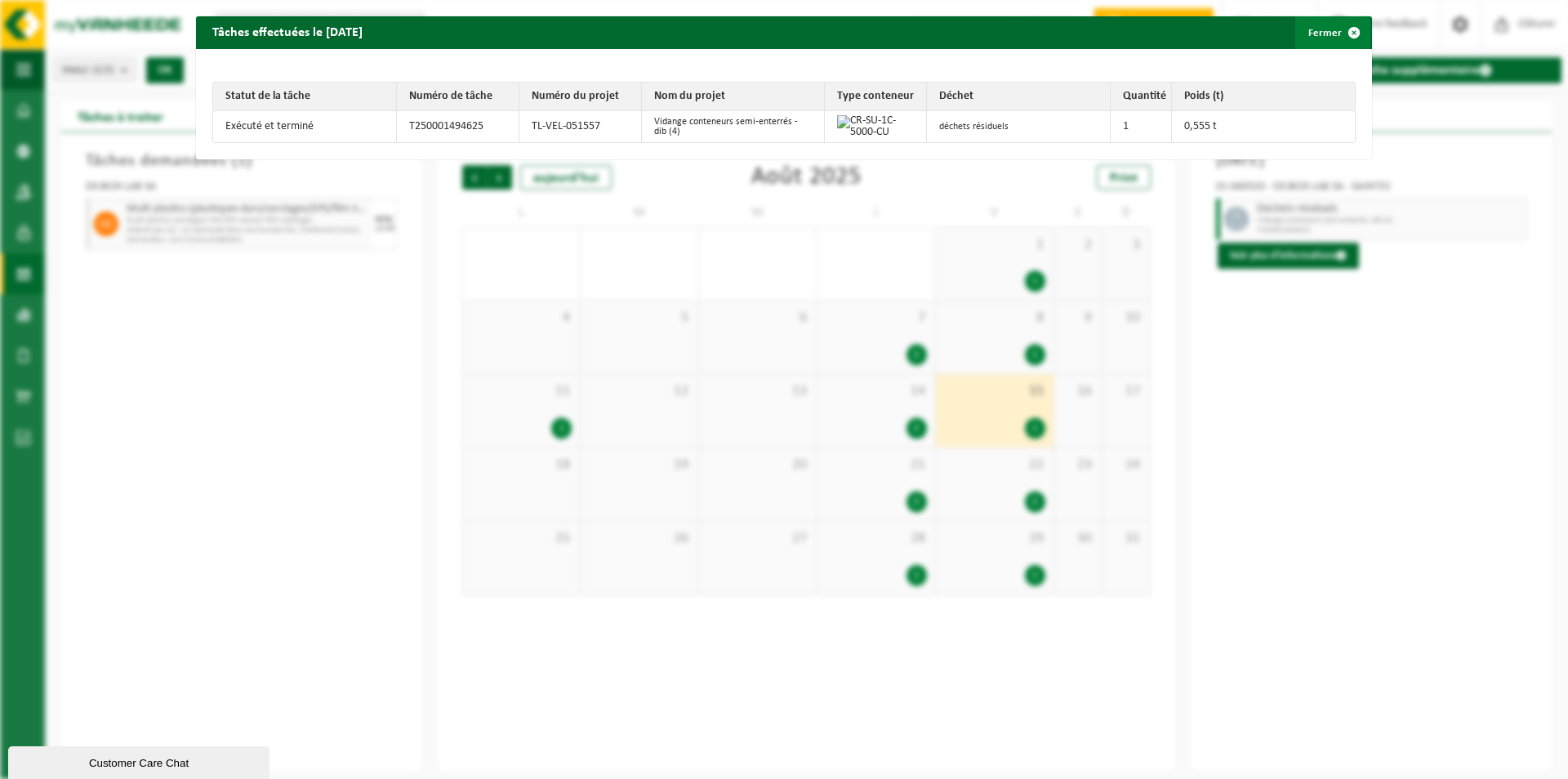
click at [1311, 23] on button "Fermer" at bounding box center [1333, 32] width 75 height 33
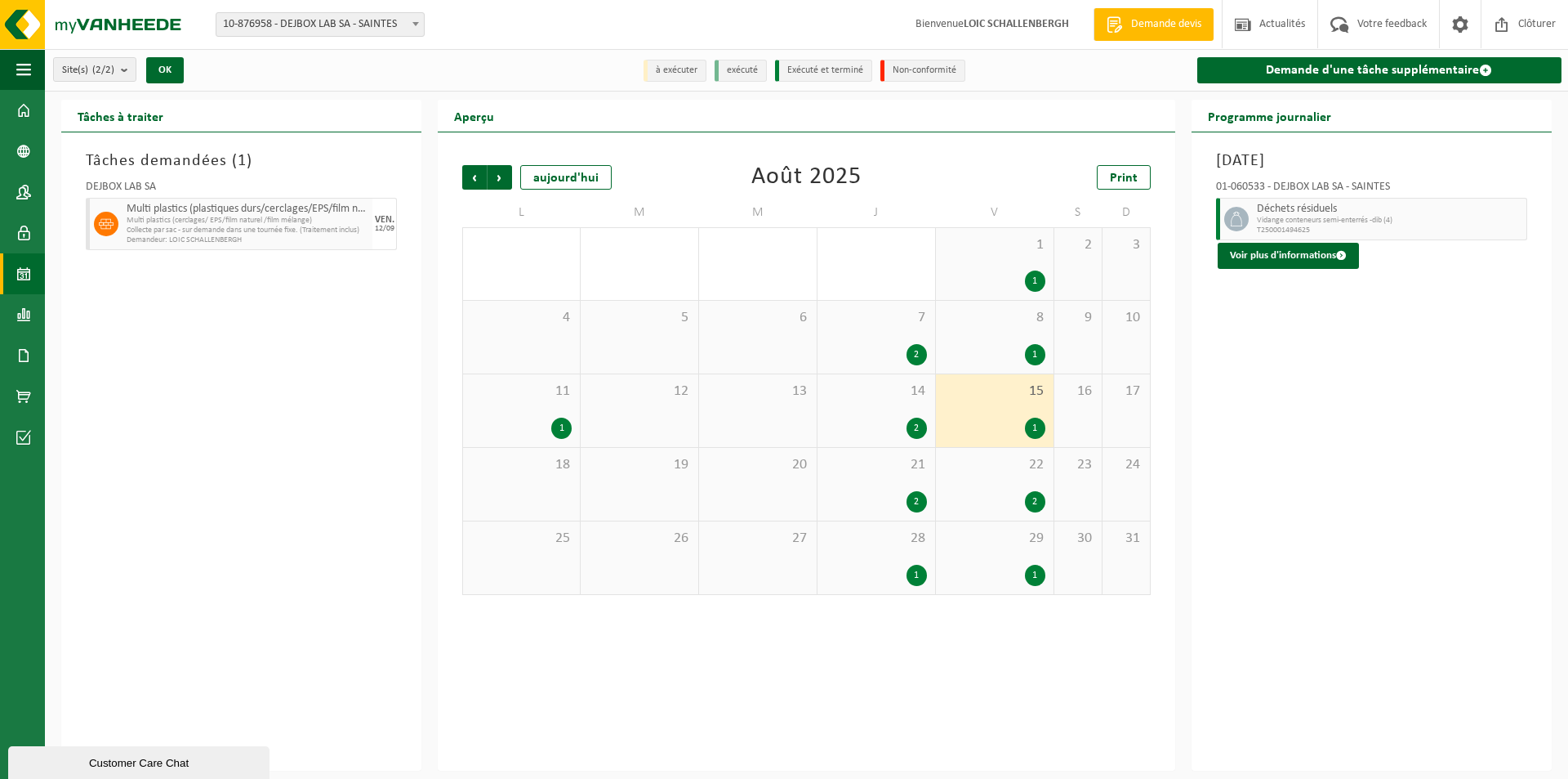
click at [861, 484] on div "21 2" at bounding box center [877, 484] width 118 height 72
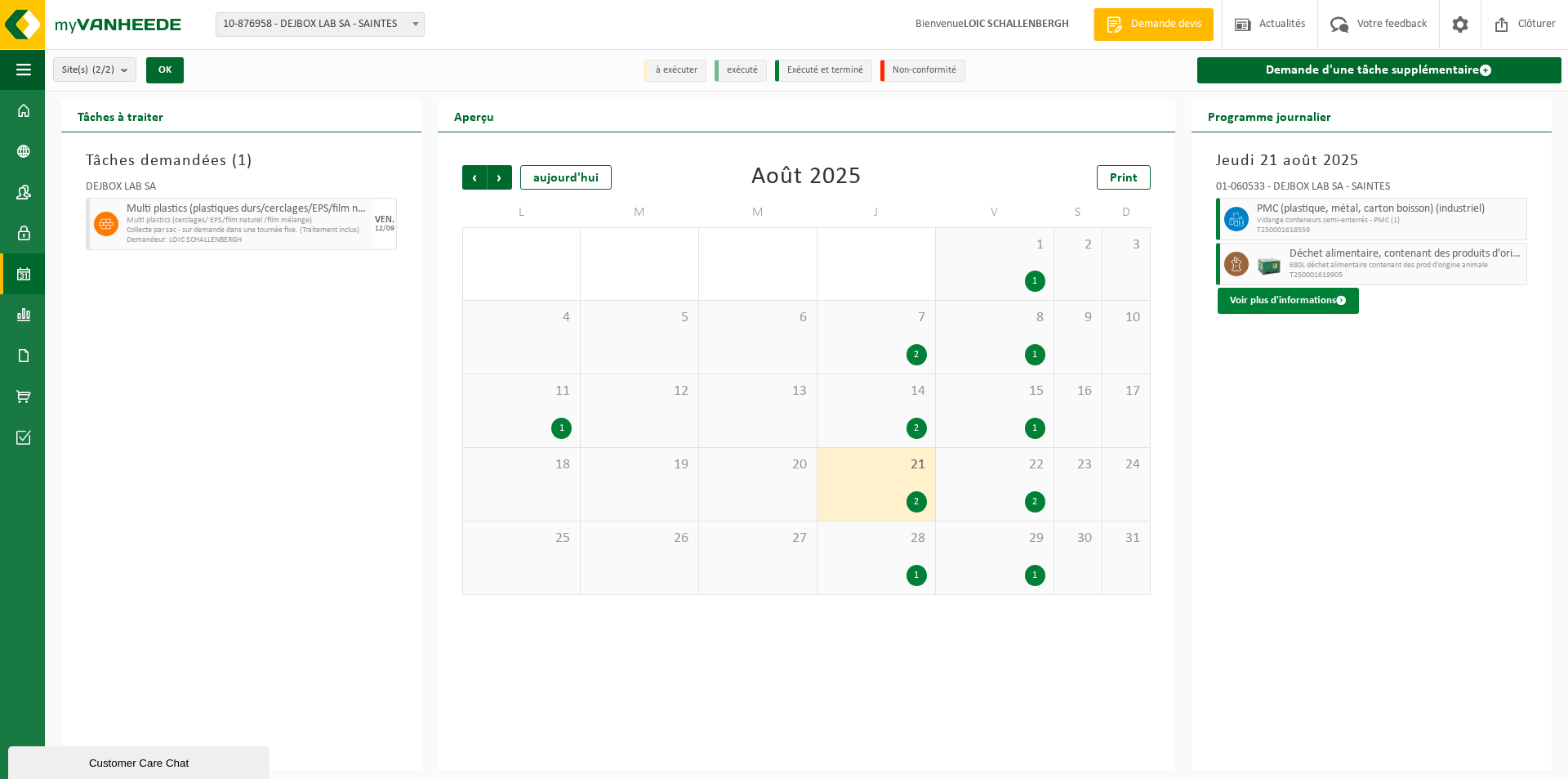
click at [1302, 298] on button "Voir plus d'informations" at bounding box center [1288, 301] width 141 height 26
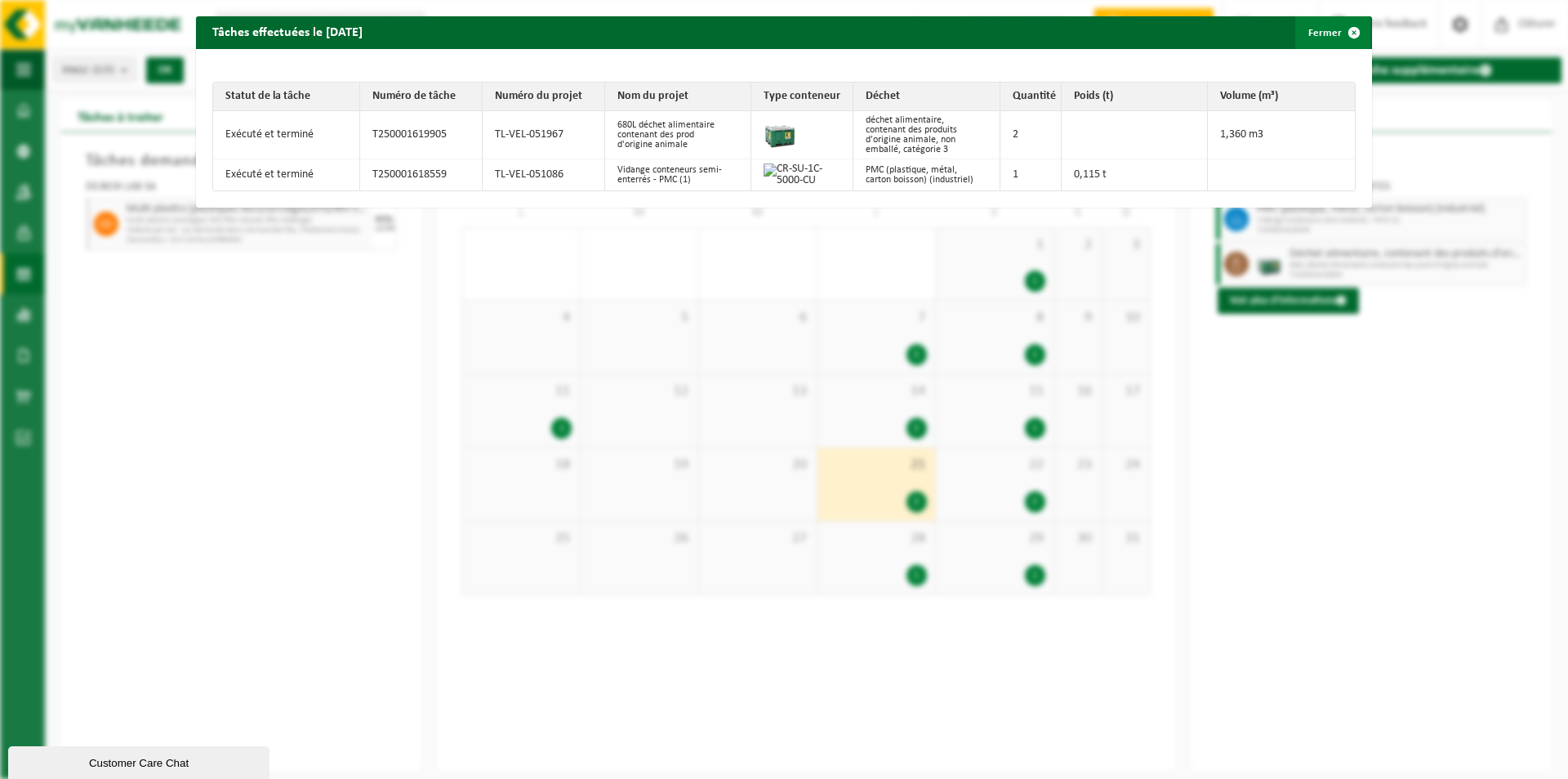
click at [1319, 26] on button "Fermer" at bounding box center [1333, 32] width 75 height 33
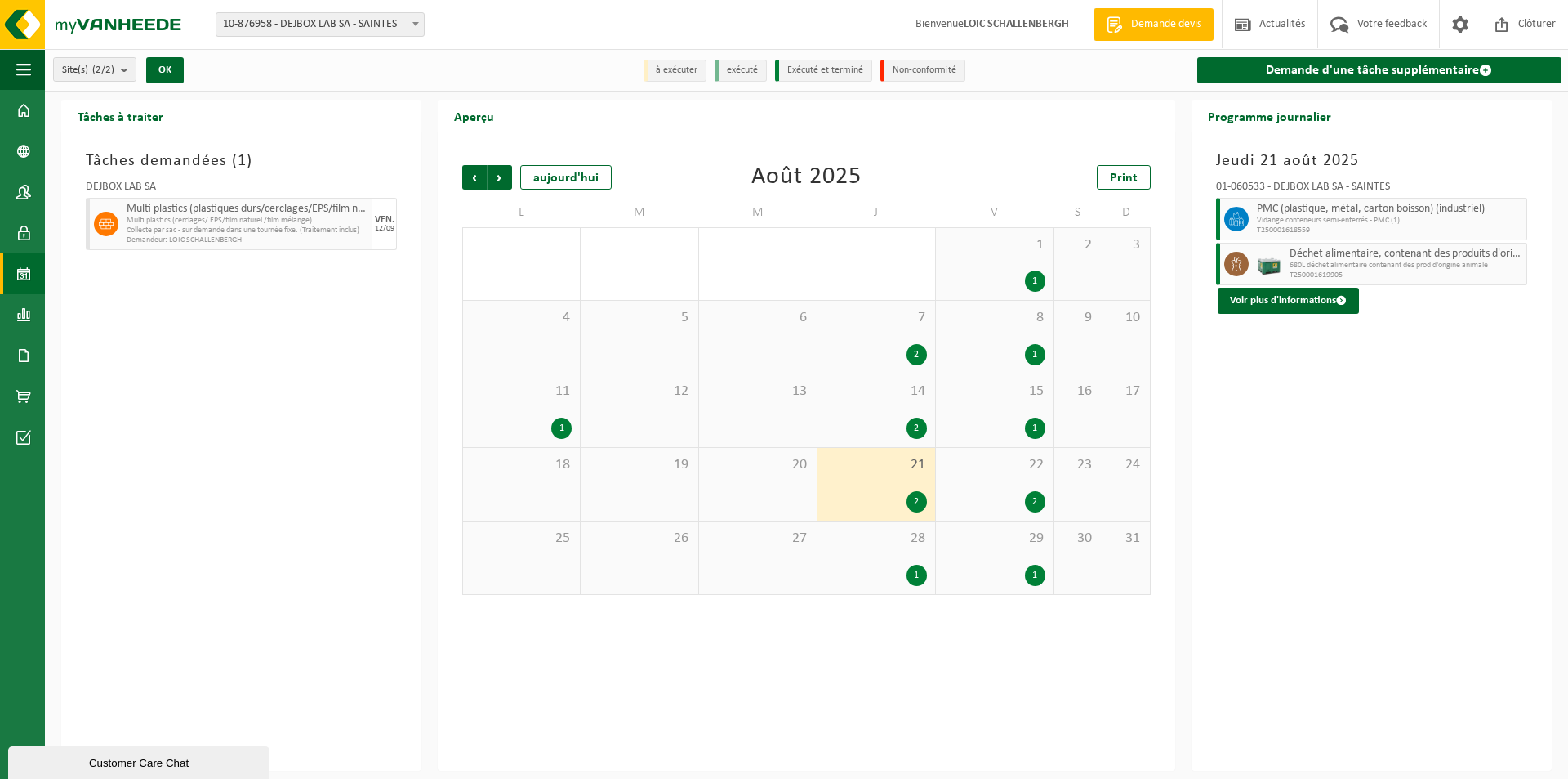
click at [900, 558] on div "28 1" at bounding box center [877, 557] width 118 height 72
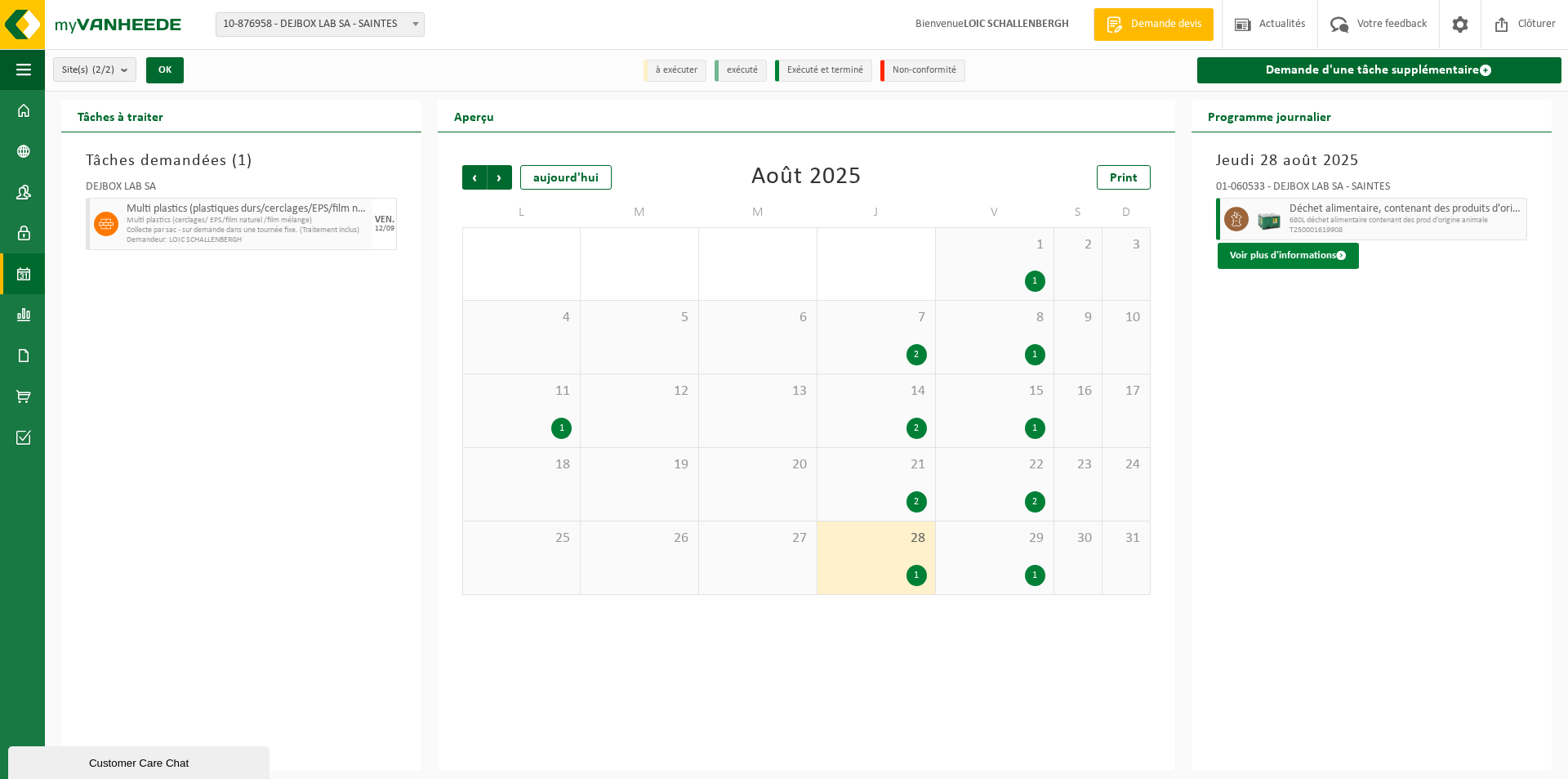
click at [1251, 250] on button "Voir plus d'informations" at bounding box center [1288, 255] width 141 height 26
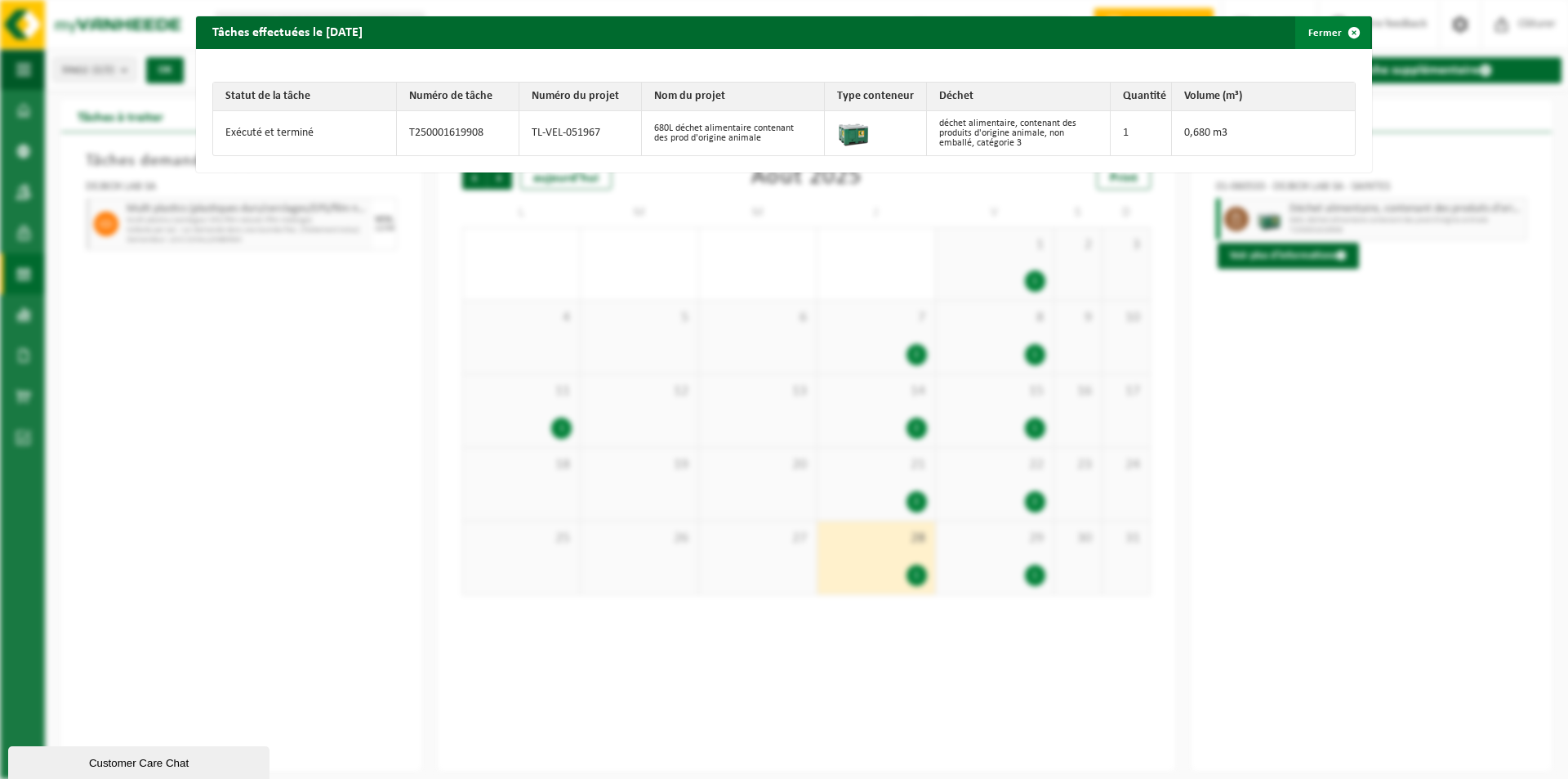
click at [1310, 33] on button "Fermer" at bounding box center [1333, 32] width 75 height 33
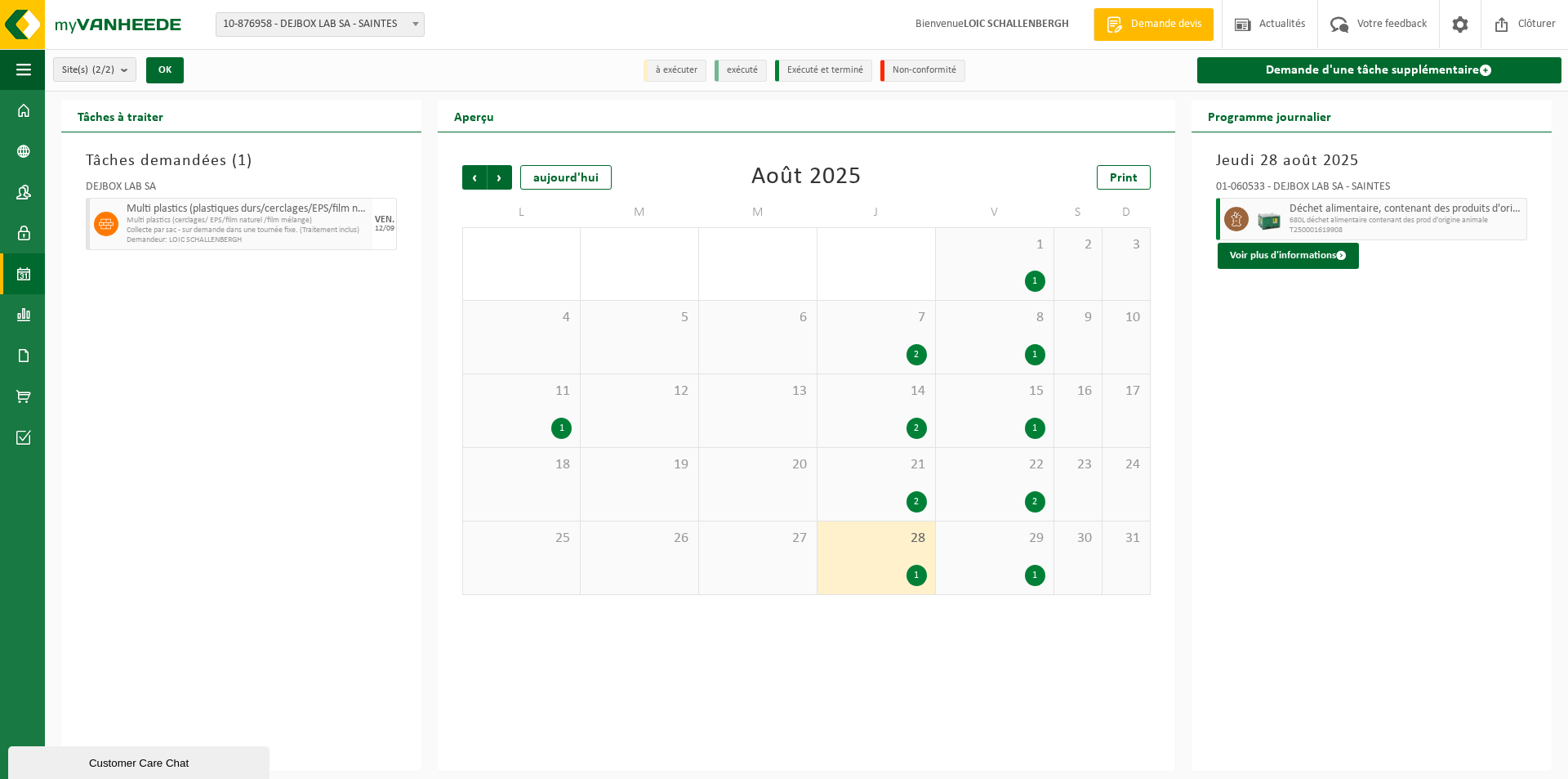
click at [906, 484] on div "21 2" at bounding box center [877, 484] width 118 height 72
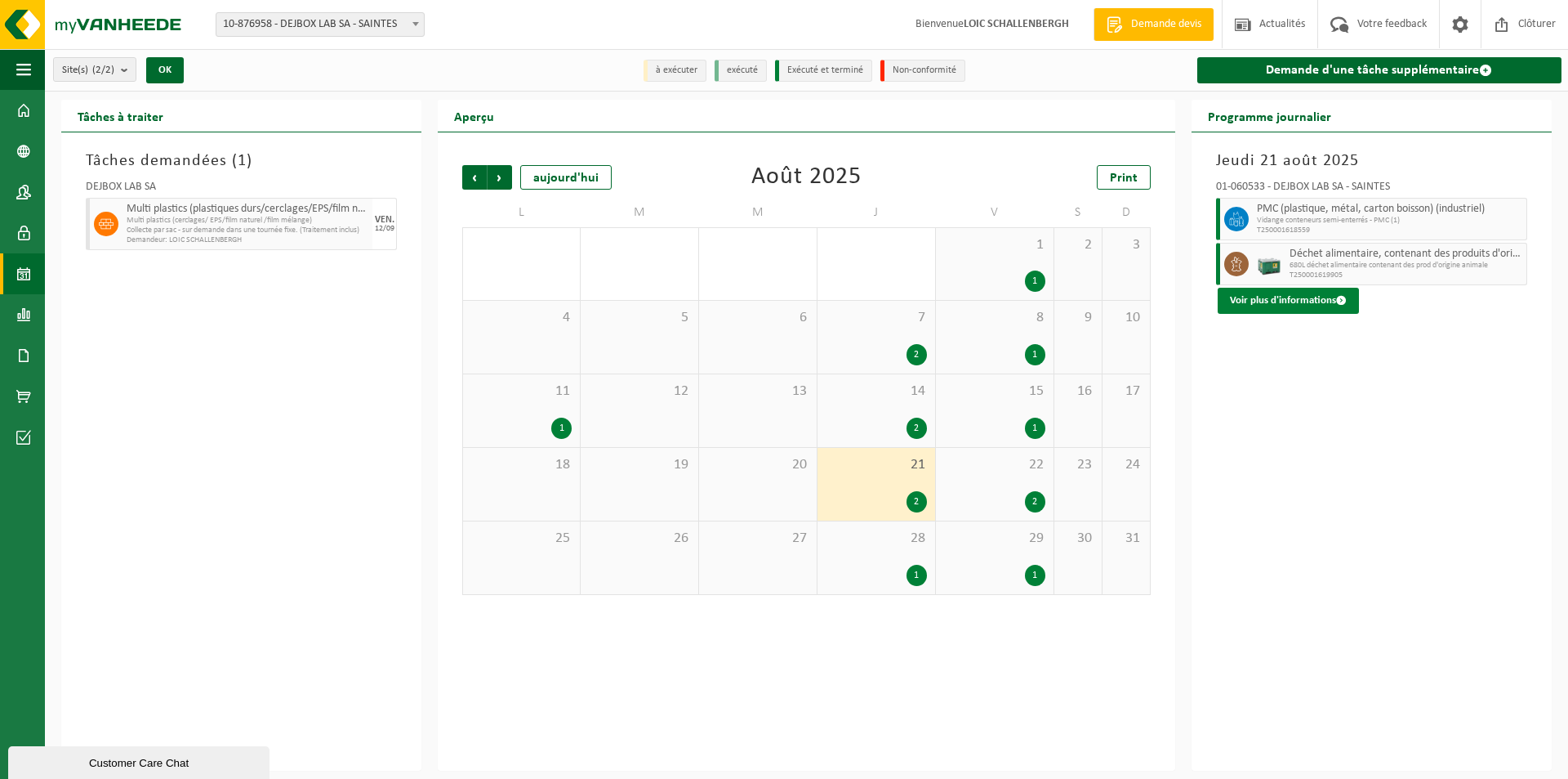
click at [1278, 300] on button "Voir plus d'informations" at bounding box center [1288, 301] width 141 height 26
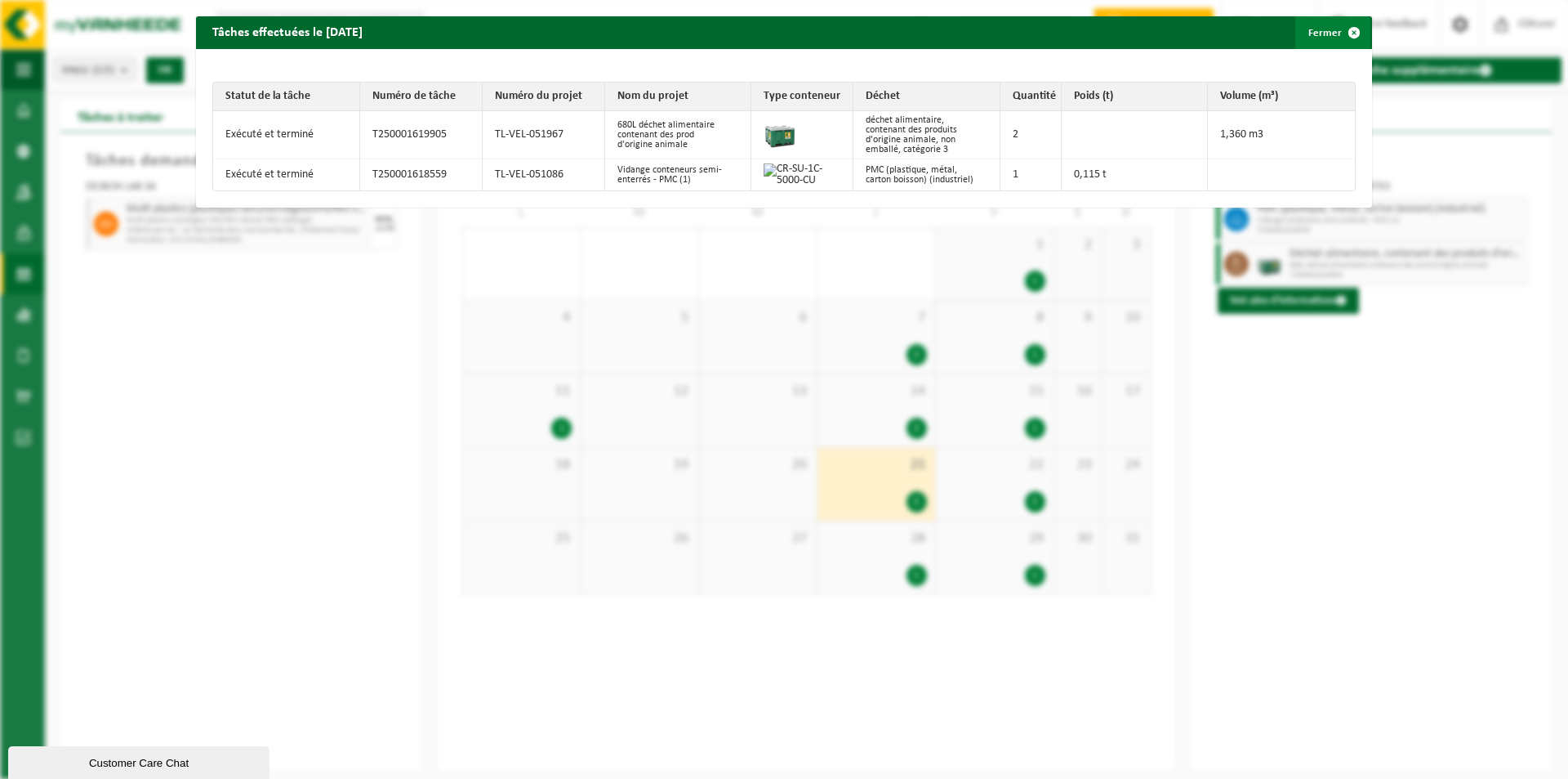
click at [1337, 31] on span "button" at bounding box center [1353, 32] width 33 height 33
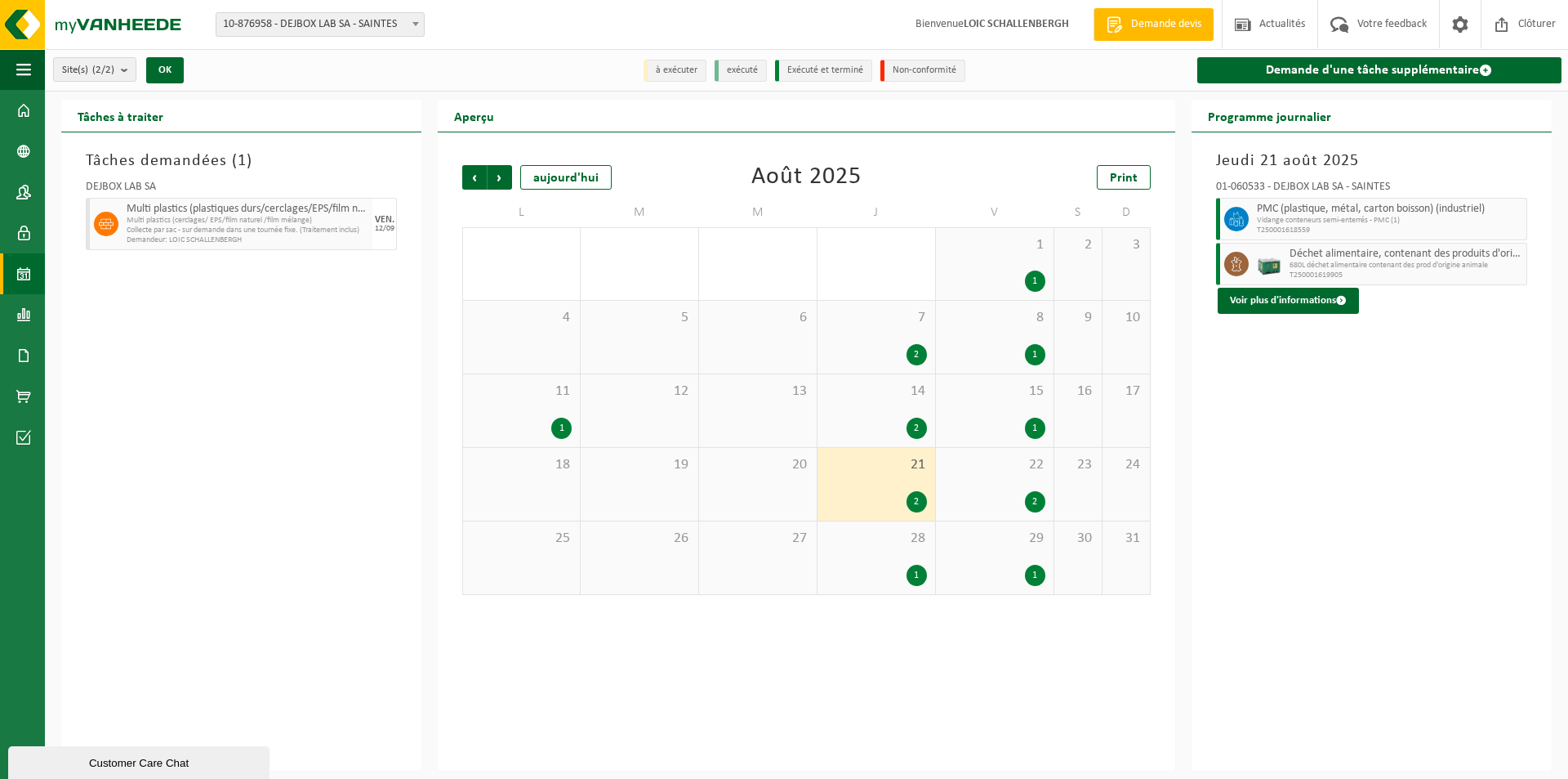
click at [867, 561] on div "28 1" at bounding box center [877, 557] width 118 height 72
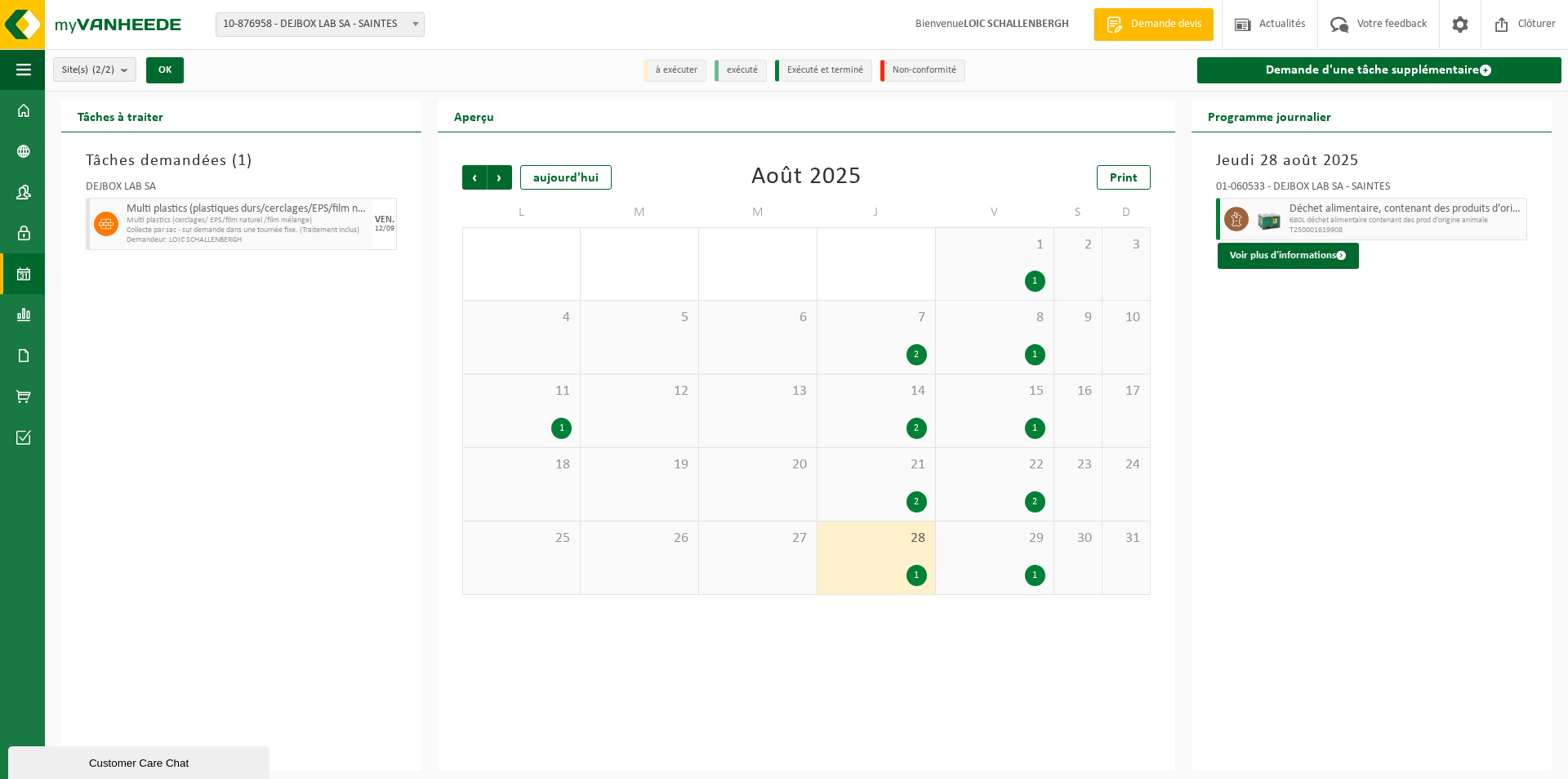
click at [970, 554] on div "29 1" at bounding box center [995, 557] width 118 height 72
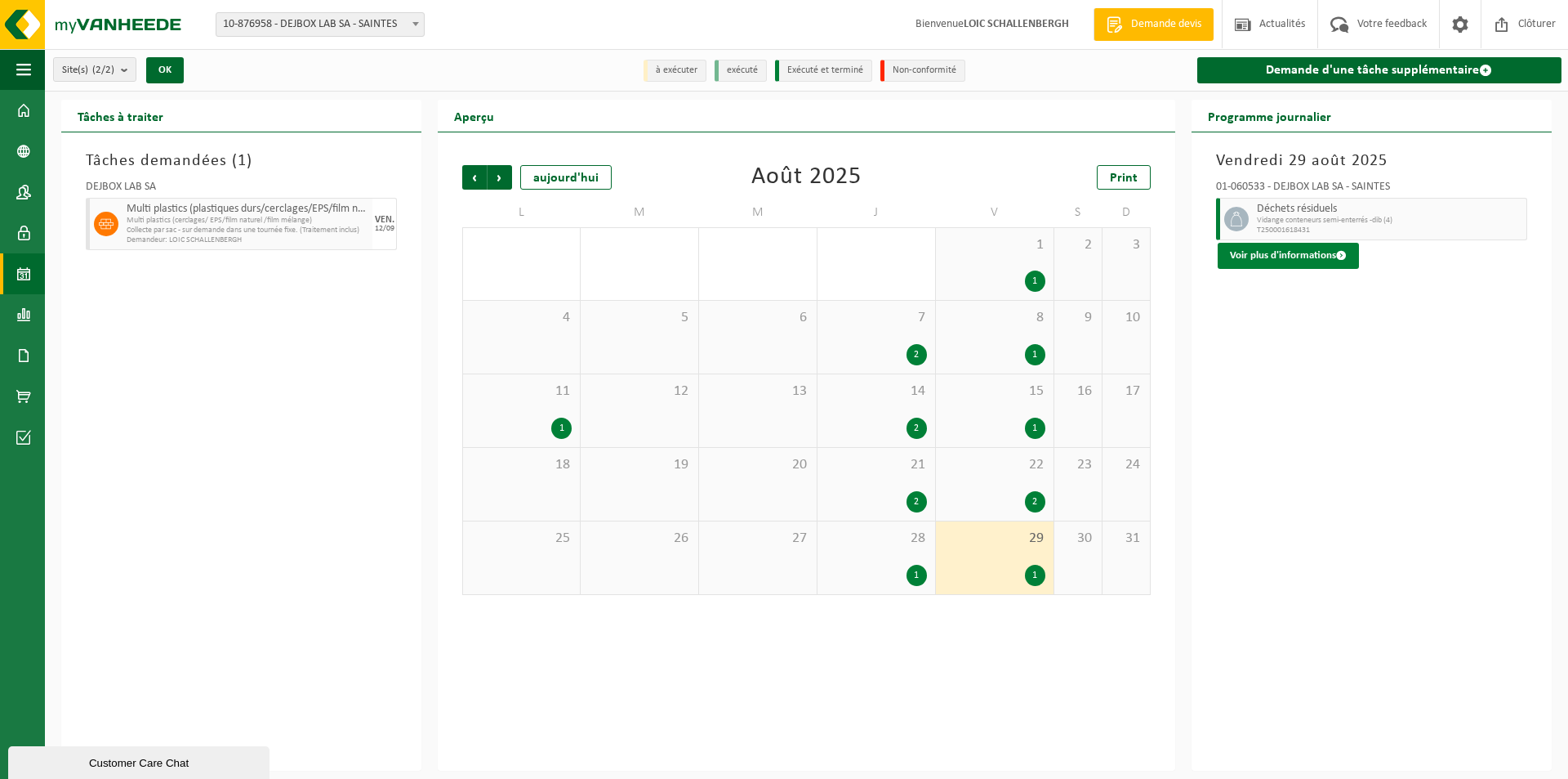
click at [1286, 261] on button "Voir plus d'informations" at bounding box center [1288, 255] width 141 height 26
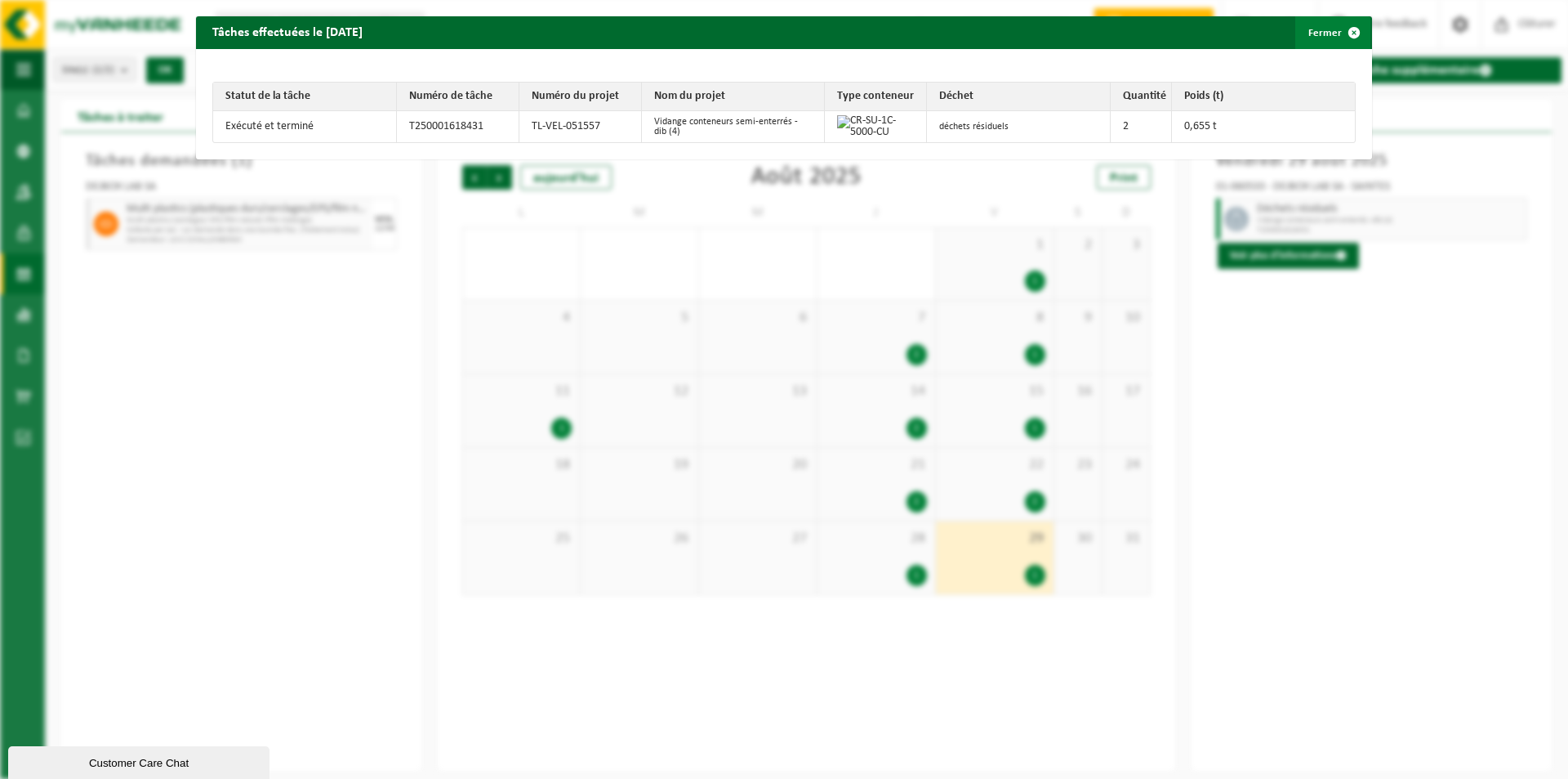
click at [1303, 30] on button "Fermer" at bounding box center [1333, 32] width 75 height 33
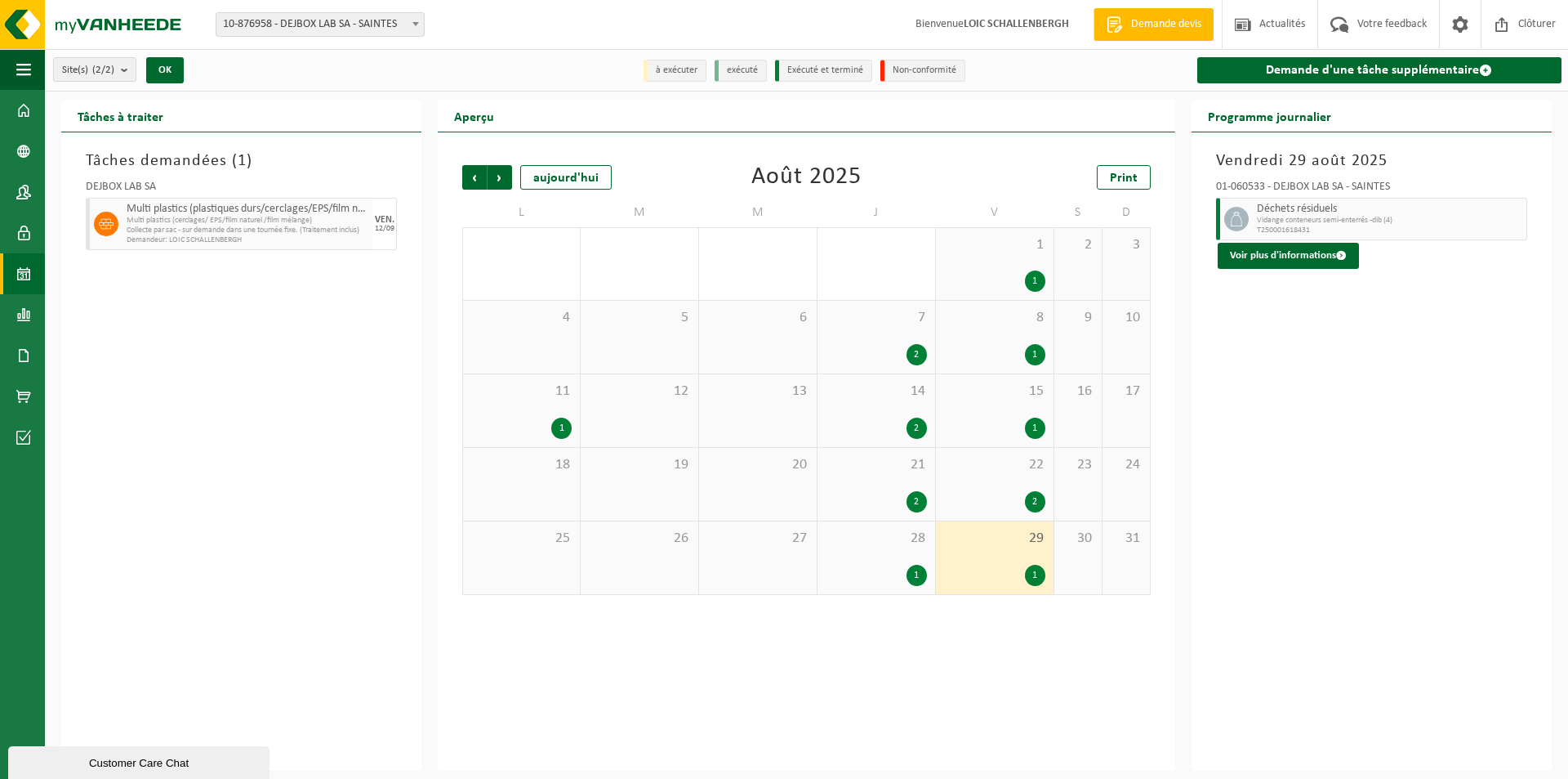
click at [969, 494] on div "2" at bounding box center [994, 502] width 101 height 21
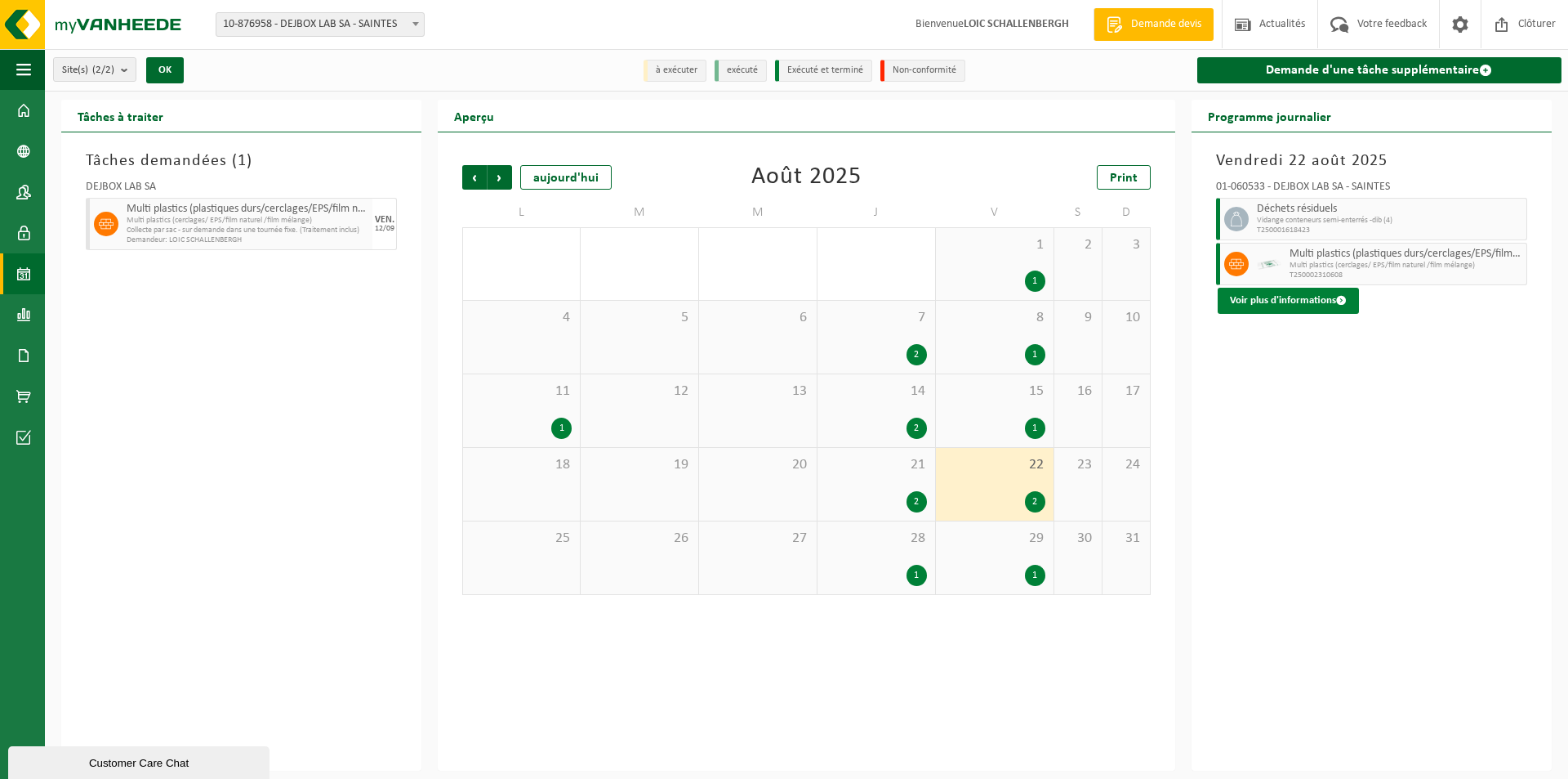
click at [1277, 307] on button "Voir plus d'informations" at bounding box center [1288, 301] width 141 height 26
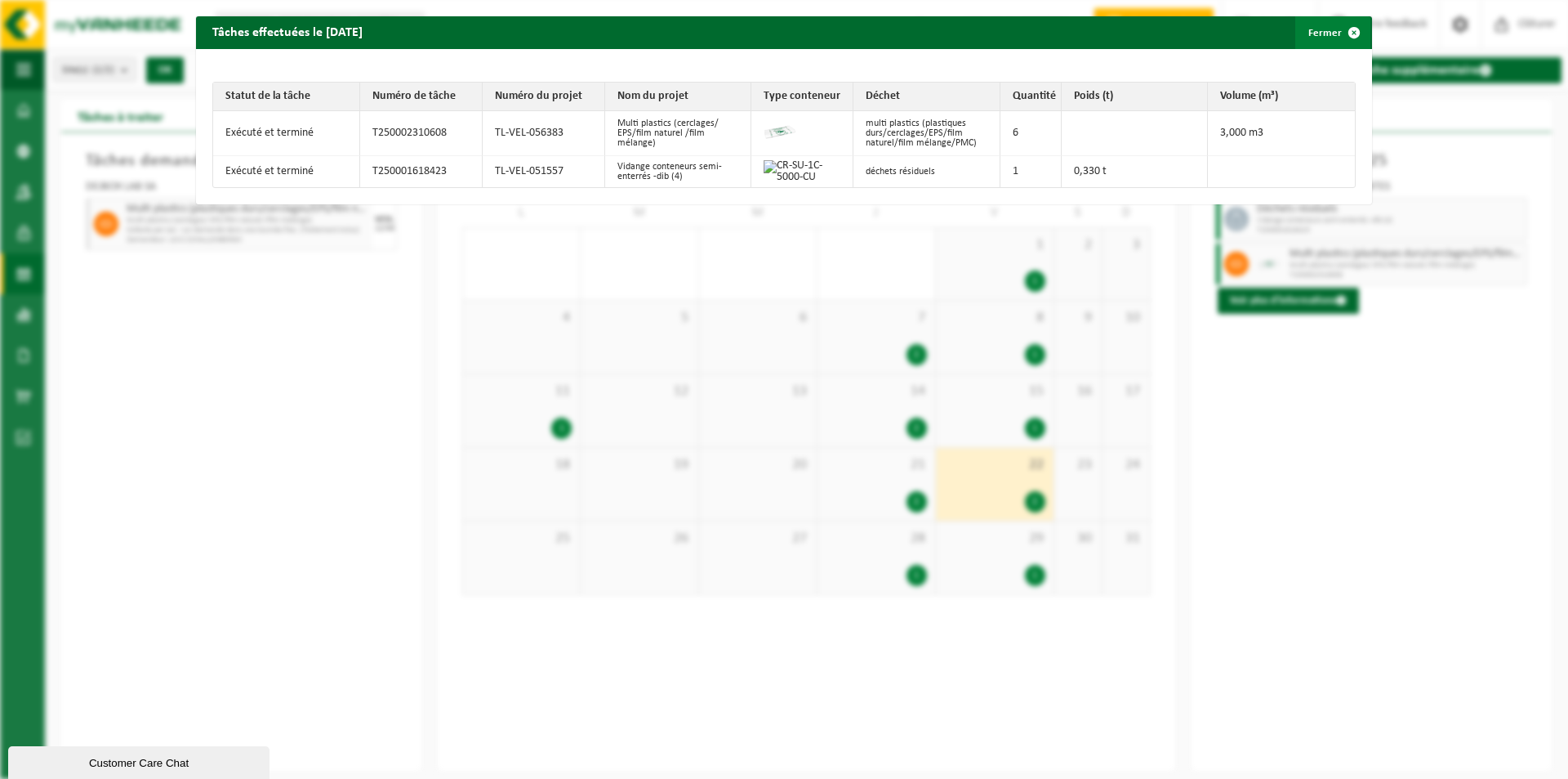
click at [1324, 35] on button "Fermer" at bounding box center [1333, 32] width 75 height 33
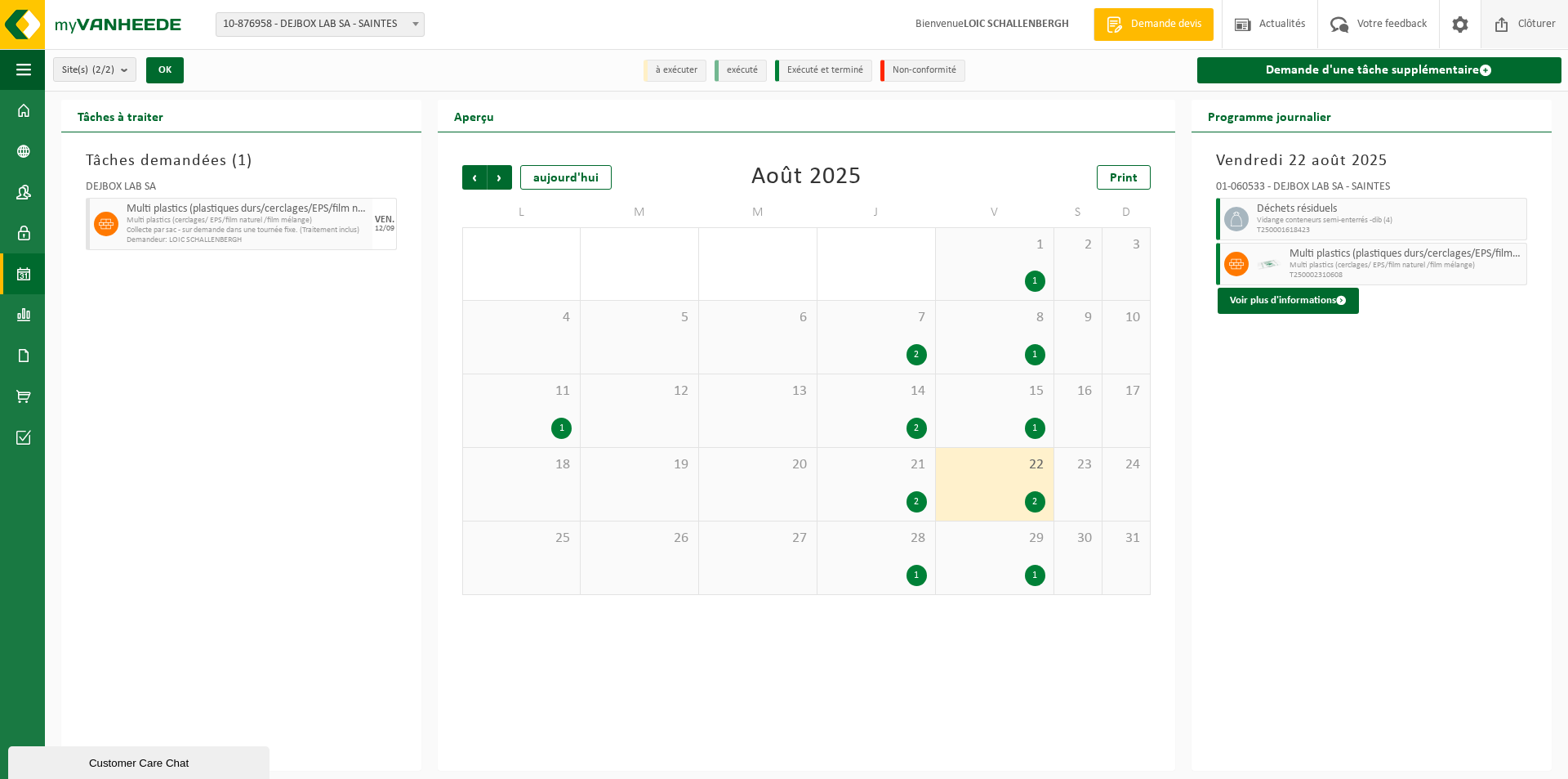
click at [1526, 28] on span "Clôturer" at bounding box center [1537, 24] width 46 height 48
